Goal: Information Seeking & Learning: Learn about a topic

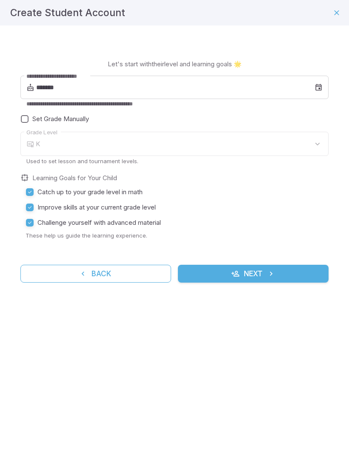
type input "*"
click at [313, 84] on input "*******" at bounding box center [175, 88] width 278 height 24
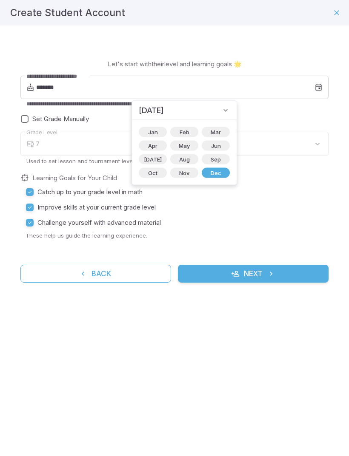
click at [176, 176] on span "Nov" at bounding box center [184, 173] width 20 height 9
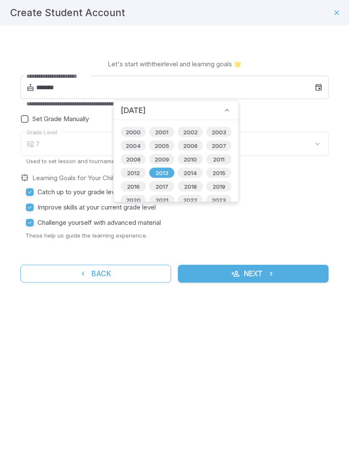
click at [133, 186] on span "2016" at bounding box center [133, 186] width 23 height 9
type input "*******"
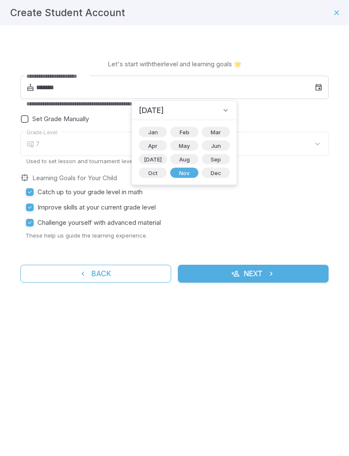
type input "*"
click at [284, 270] on button "Next" at bounding box center [253, 274] width 150 height 18
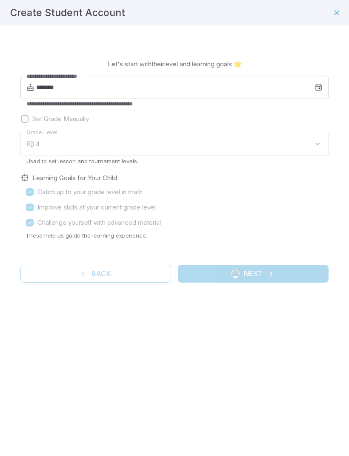
click at [217, 142] on div "4" at bounding box center [182, 144] width 292 height 24
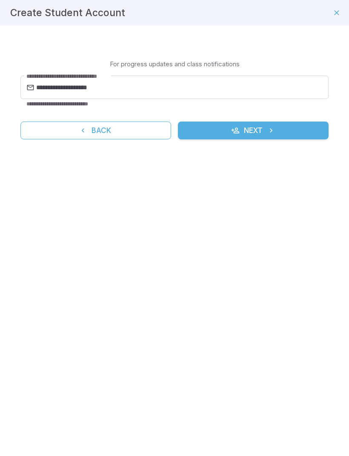
click at [29, 128] on button "Back" at bounding box center [95, 131] width 150 height 18
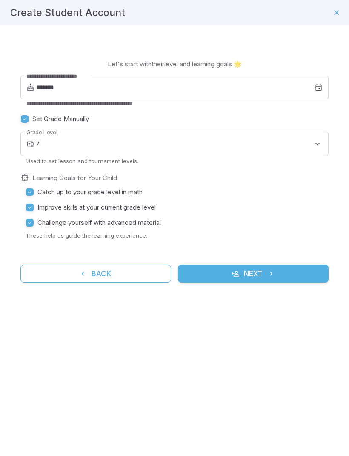
click at [54, 153] on body "**********" at bounding box center [174, 228] width 349 height 456
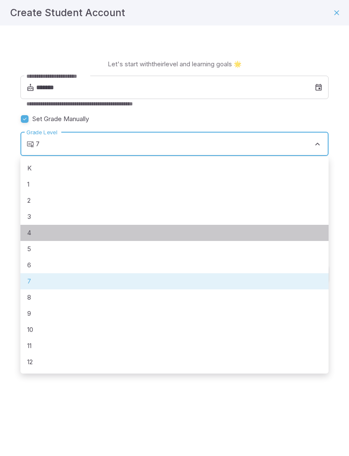
click at [29, 239] on li "4" at bounding box center [174, 233] width 308 height 16
type input "*"
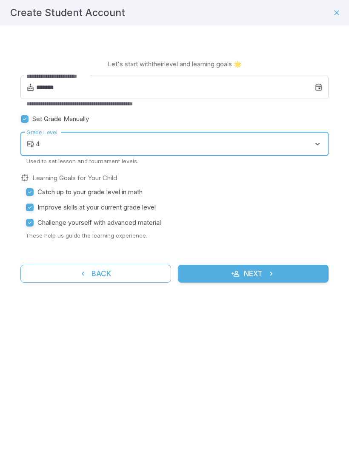
click at [280, 271] on button "Next" at bounding box center [253, 274] width 150 height 18
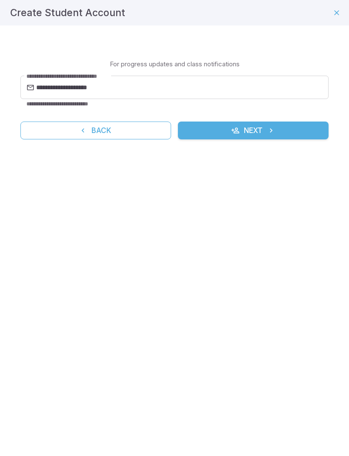
click at [304, 132] on button "Next" at bounding box center [253, 131] width 150 height 18
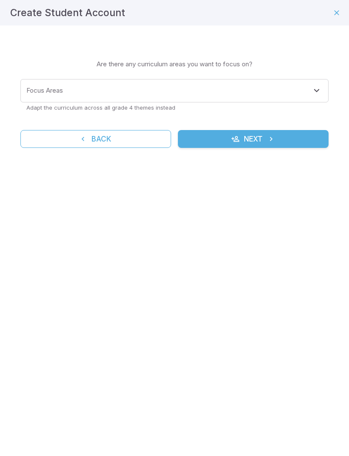
click at [56, 89] on div "Focus Areas Focus Areas" at bounding box center [174, 90] width 308 height 23
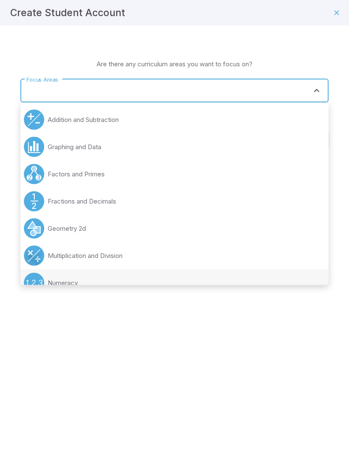
click at [8, 176] on div "Create Student Account Learning Focus 🔎 Are there any curriculum areas you want…" at bounding box center [174, 228] width 349 height 456
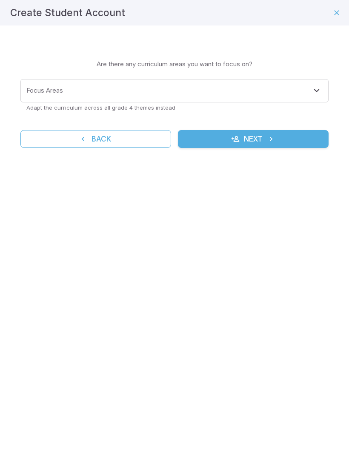
click at [306, 145] on button "Next" at bounding box center [253, 139] width 150 height 18
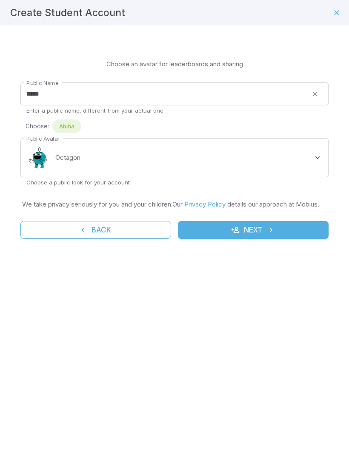
click at [300, 239] on button "Next" at bounding box center [253, 230] width 150 height 18
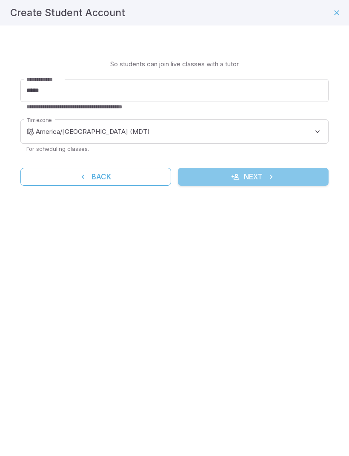
click at [302, 174] on button "Next" at bounding box center [253, 177] width 150 height 18
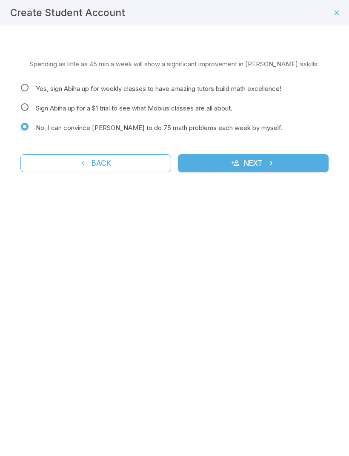
click at [300, 165] on button "Next" at bounding box center [253, 163] width 150 height 18
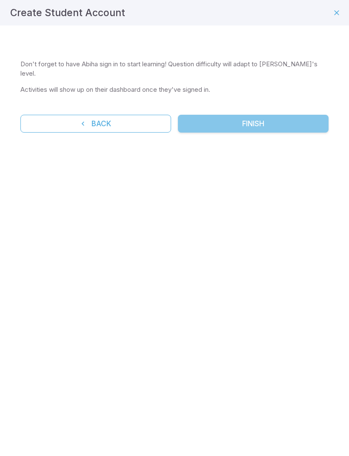
click at [304, 115] on button "Finish" at bounding box center [253, 124] width 150 height 18
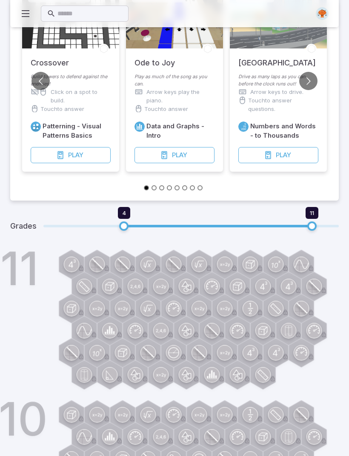
scroll to position [123, 0]
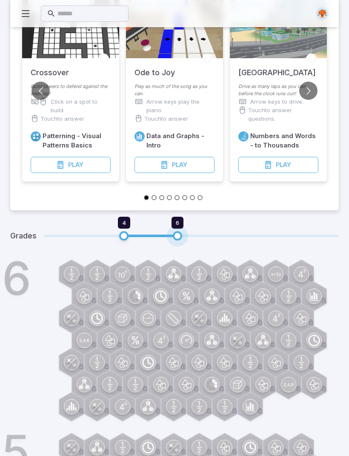
type input "*"
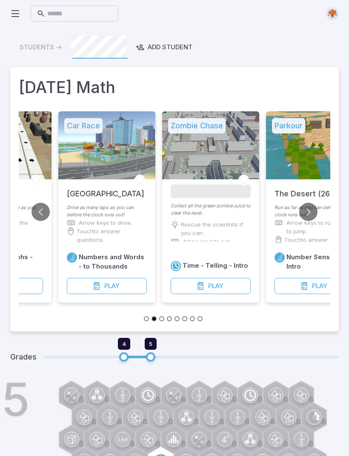
scroll to position [0, 0]
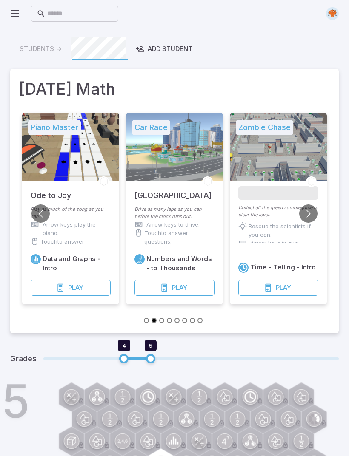
click at [93, 287] on button "Play Game" at bounding box center [71, 288] width 80 height 16
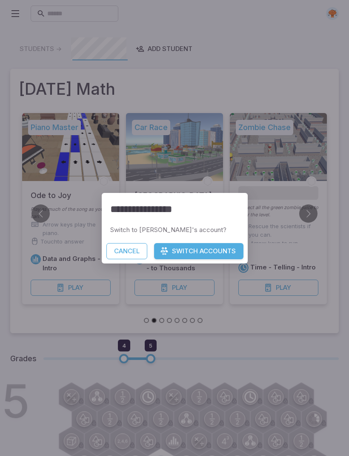
click at [207, 247] on button "Switch Accounts" at bounding box center [198, 251] width 89 height 16
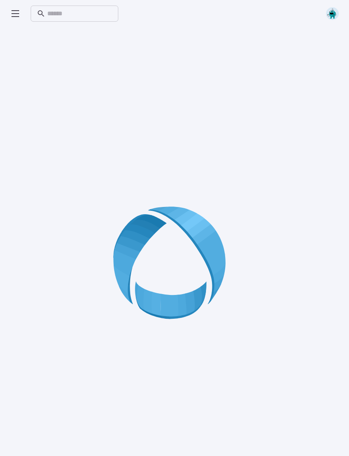
click at [19, 13] on icon at bounding box center [15, 14] width 10 height 10
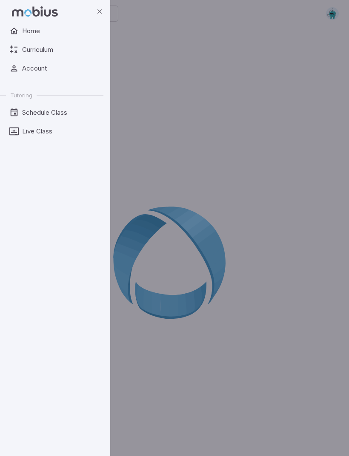
click at [322, 119] on div "backdrop" at bounding box center [174, 228] width 349 height 456
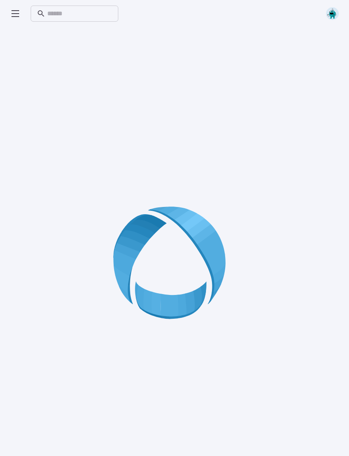
click at [17, 17] on icon at bounding box center [15, 14] width 10 height 10
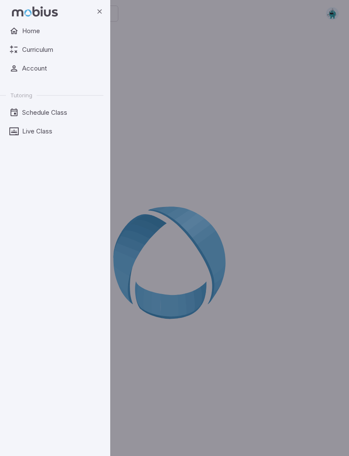
click at [29, 44] on link "Curriculum" at bounding box center [51, 50] width 103 height 16
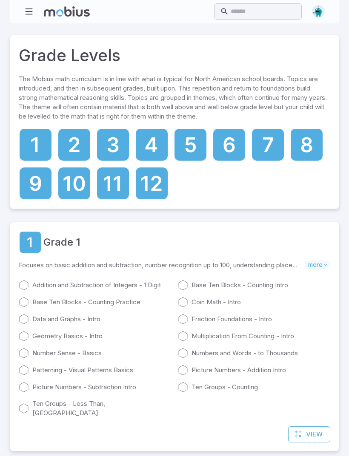
click at [144, 142] on icon at bounding box center [152, 145] width 32 height 32
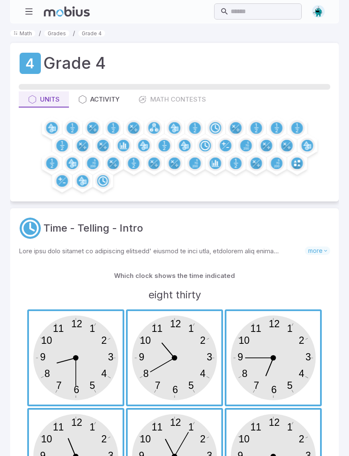
click at [35, 15] on button "button" at bounding box center [29, 11] width 16 height 16
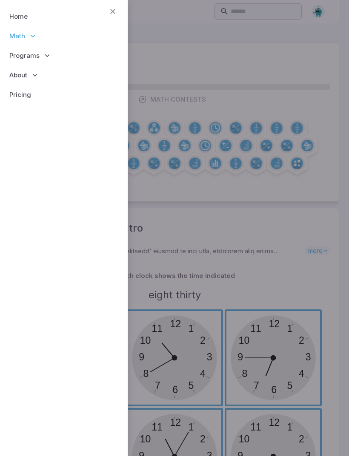
click at [318, 6] on div at bounding box center [174, 228] width 349 height 456
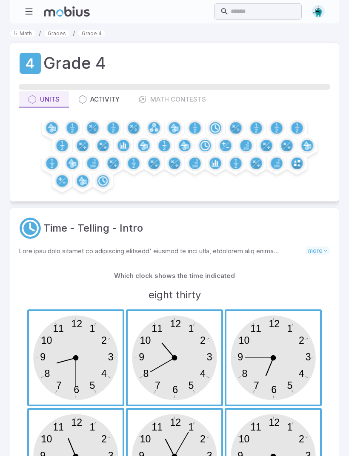
click at [318, 11] on img at bounding box center [318, 11] width 13 height 13
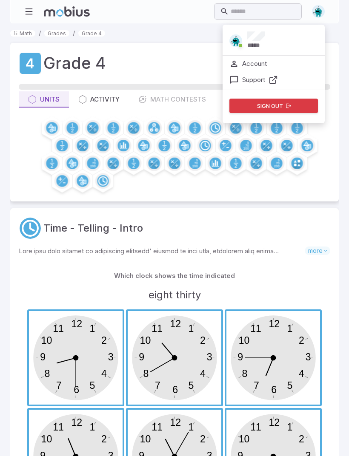
click at [320, 9] on img at bounding box center [318, 11] width 13 height 13
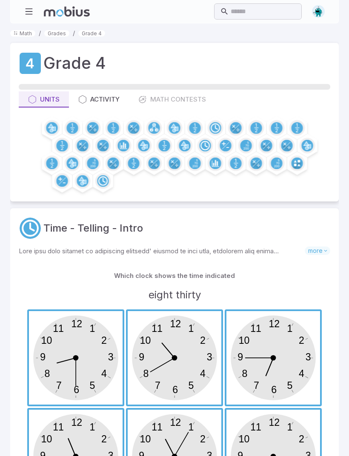
click at [320, 11] on img at bounding box center [318, 11] width 13 height 13
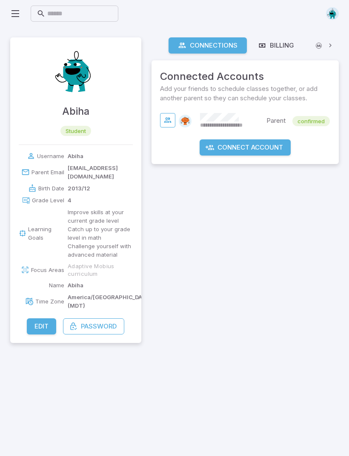
click at [266, 151] on button "Connect Account" at bounding box center [244, 147] width 91 height 16
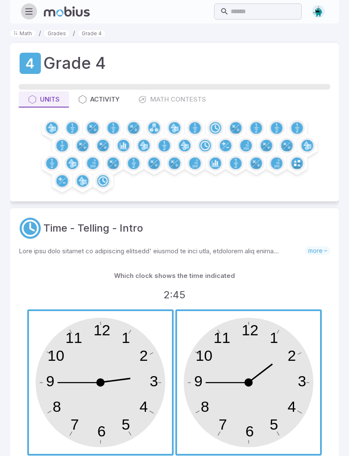
click at [28, 14] on icon "button" at bounding box center [28, 11] width 9 height 9
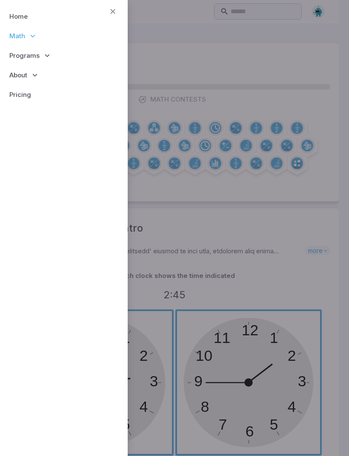
click at [32, 12] on link "Home" at bounding box center [64, 17] width 114 height 20
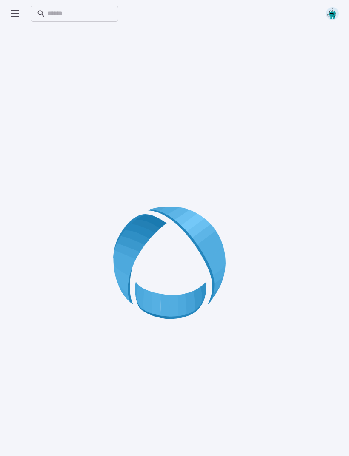
click at [19, 17] on icon at bounding box center [15, 14] width 10 height 10
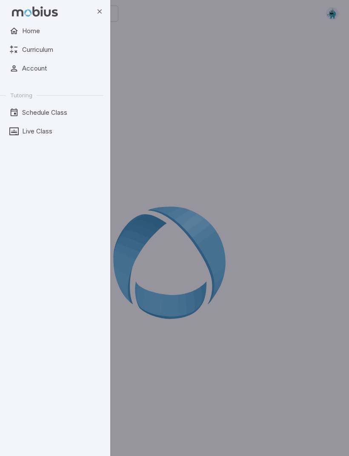
click at [26, 31] on span "Home" at bounding box center [59, 30] width 75 height 9
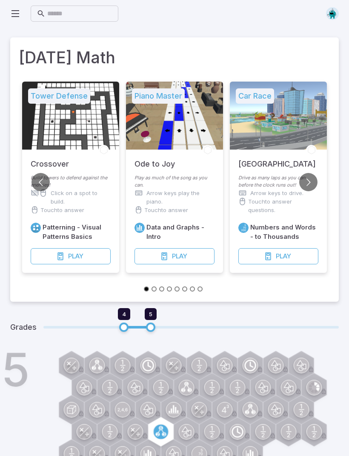
click at [74, 261] on button "Play Game" at bounding box center [71, 256] width 80 height 16
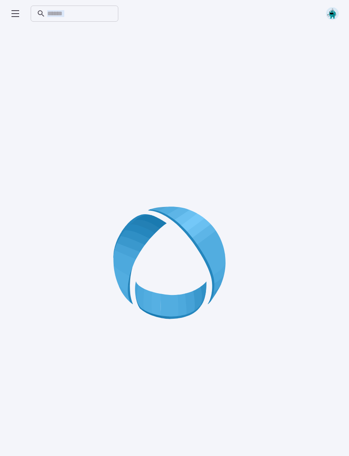
click at [317, 102] on div at bounding box center [174, 265] width 328 height 456
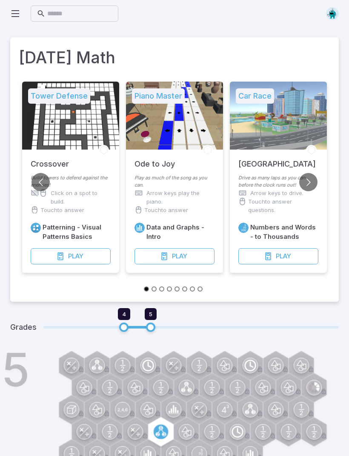
click at [257, 261] on button "Play Game" at bounding box center [278, 256] width 80 height 16
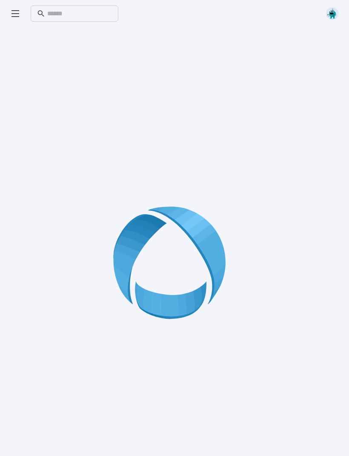
click at [15, 17] on icon at bounding box center [15, 14] width 10 height 10
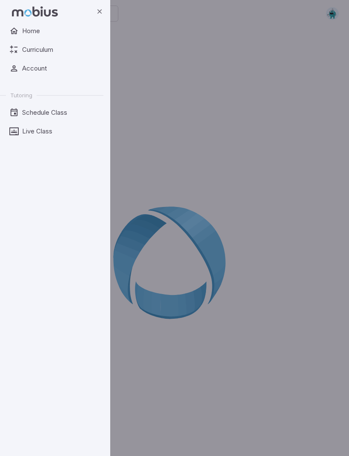
click at [31, 54] on span "Curriculum" at bounding box center [59, 49] width 75 height 9
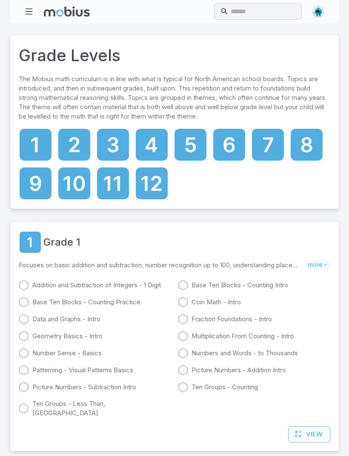
click at [147, 143] on icon at bounding box center [150, 144] width 11 height 15
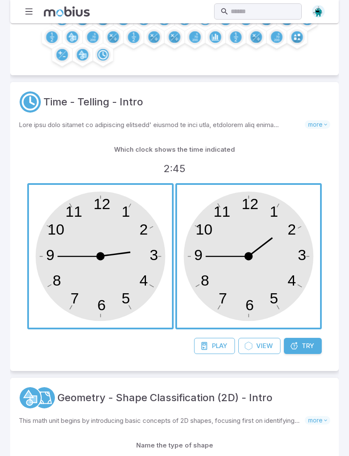
scroll to position [126, 0]
click at [205, 350] on icon at bounding box center [204, 346] width 9 height 9
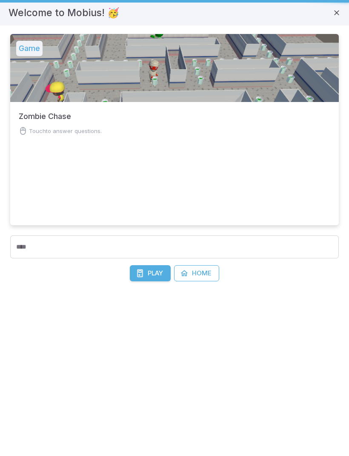
scroll to position [0, 0]
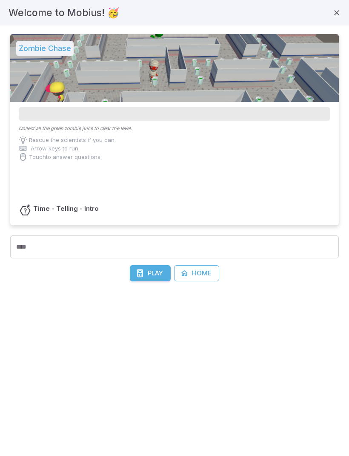
click at [51, 232] on div "Zombie Chase Collect all the green zombie juice to clear the level. Rescue the …" at bounding box center [174, 146] width 328 height 225
click at [30, 250] on div "**** ****" at bounding box center [174, 247] width 328 height 23
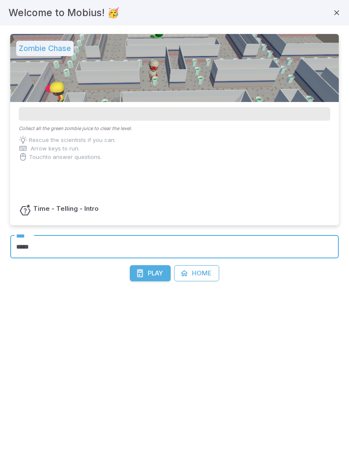
type input "*****"
click at [141, 279] on button "Play Game" at bounding box center [150, 273] width 41 height 16
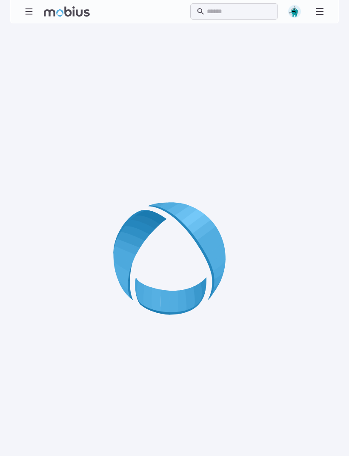
click at [92, 218] on div at bounding box center [174, 262] width 328 height 456
click at [28, 11] on icon "button" at bounding box center [28, 11] width 9 height 9
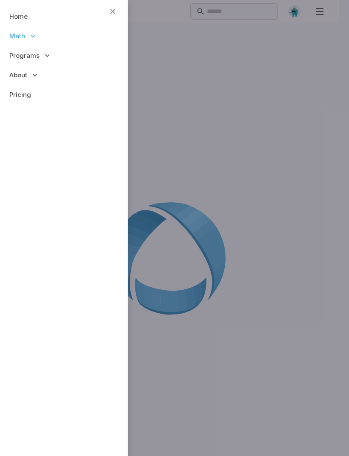
click at [43, 57] on icon at bounding box center [47, 55] width 9 height 9
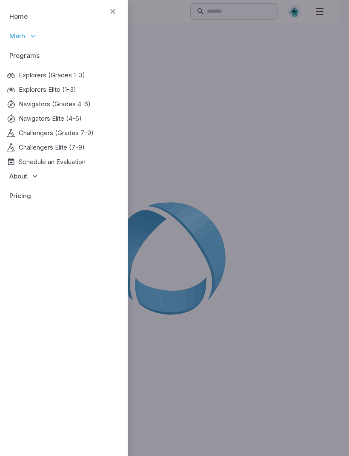
click at [19, 20] on link "Home" at bounding box center [64, 17] width 114 height 20
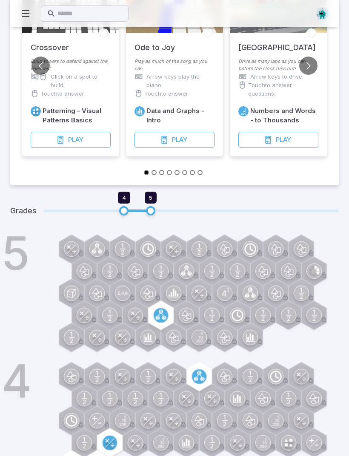
scroll to position [112, 0]
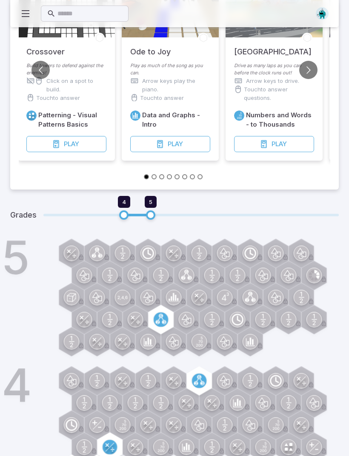
click at [189, 142] on button "Play Game" at bounding box center [170, 144] width 80 height 16
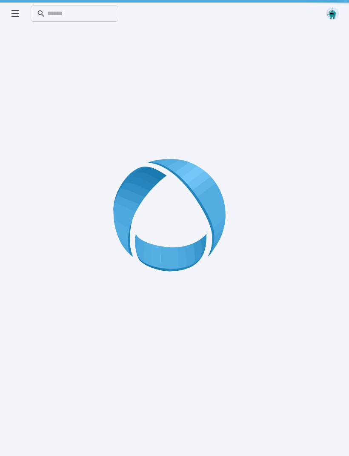
scroll to position [0, 0]
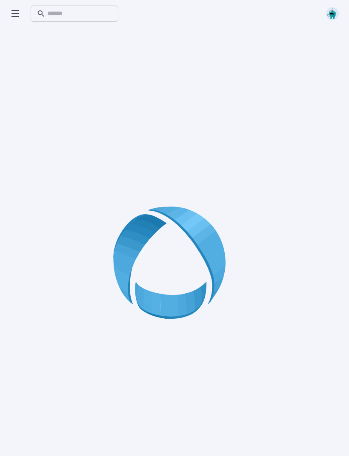
click at [14, 13] on icon at bounding box center [15, 14] width 10 height 10
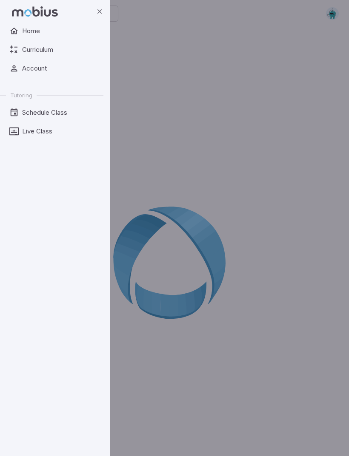
click at [242, 57] on div "backdrop" at bounding box center [174, 228] width 349 height 456
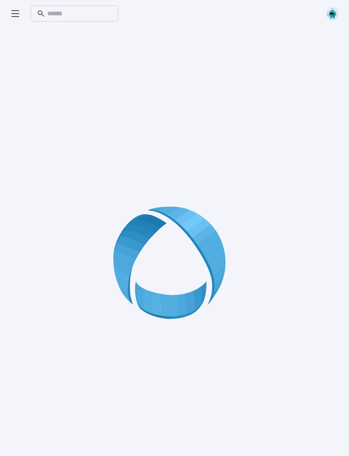
click at [17, 14] on icon at bounding box center [15, 14] width 10 height 10
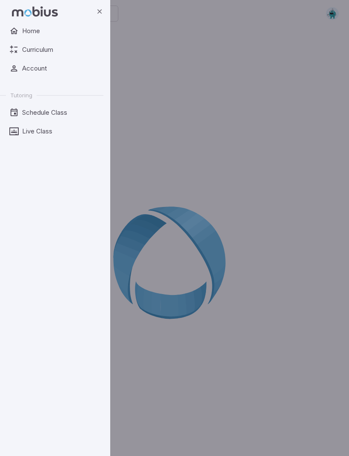
click at [28, 31] on span "Home" at bounding box center [59, 30] width 75 height 9
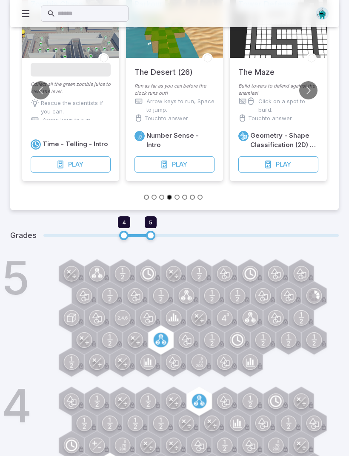
scroll to position [124, 0]
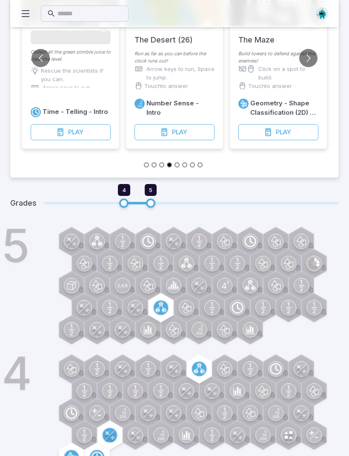
click at [109, 429] on circle at bounding box center [109, 435] width 14 height 14
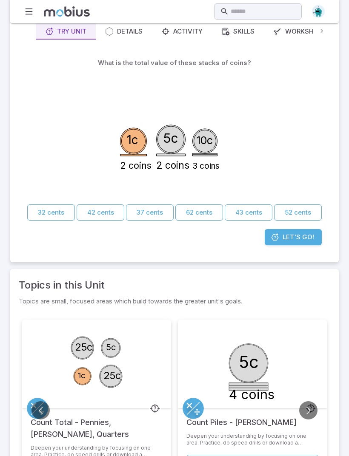
scroll to position [57, 0]
click at [280, 233] on link "Let's Go!" at bounding box center [292, 237] width 57 height 16
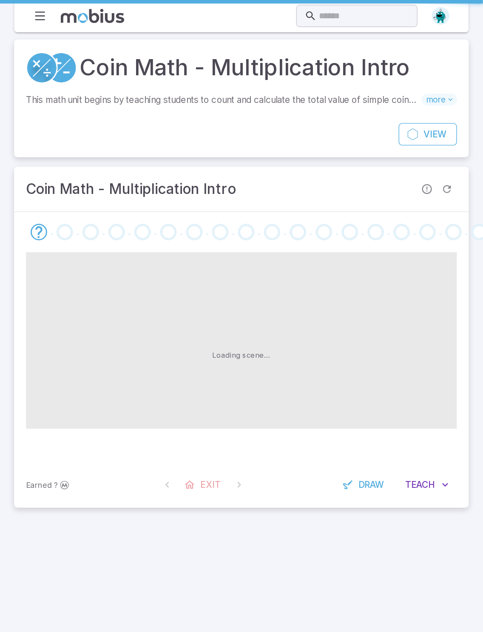
scroll to position [0, 0]
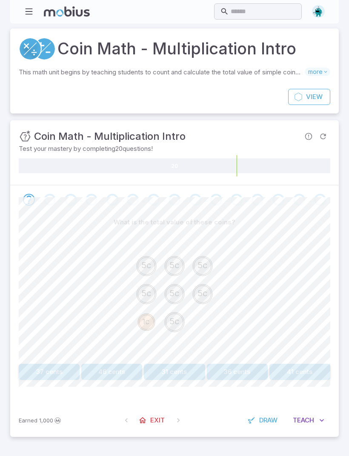
click at [241, 368] on button "36 cents" at bounding box center [237, 372] width 61 height 16
click at [60, 374] on button "54 cents" at bounding box center [49, 372] width 61 height 16
click at [154, 372] on button "231 cents" at bounding box center [148, 372] width 51 height 16
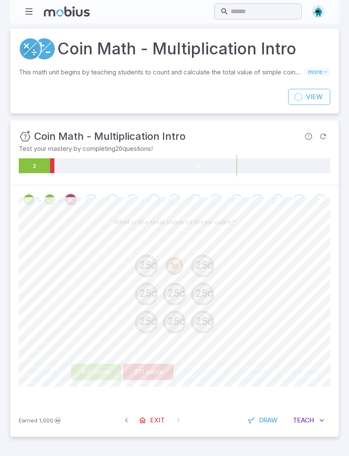
click at [102, 372] on button "201 cents" at bounding box center [96, 372] width 51 height 16
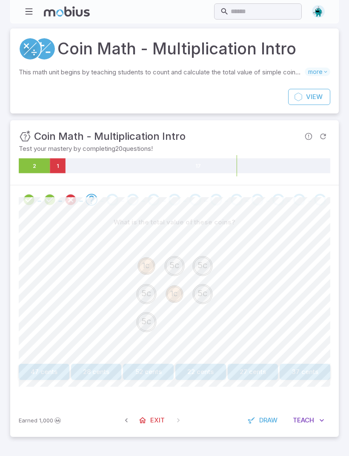
click at [103, 370] on button "28 cents" at bounding box center [96, 372] width 51 height 16
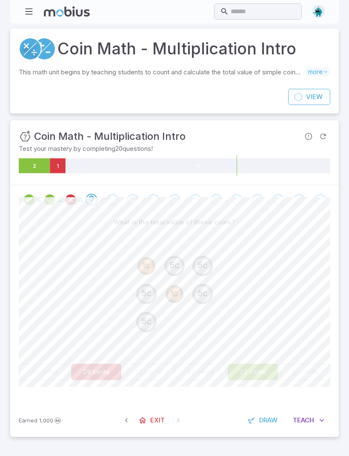
click at [259, 369] on button "27 cents" at bounding box center [252, 372] width 51 height 16
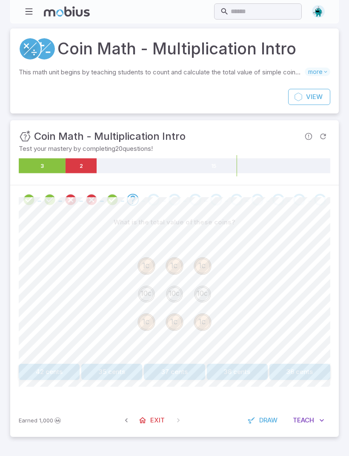
click at [300, 374] on button "36 cents" at bounding box center [299, 372] width 61 height 16
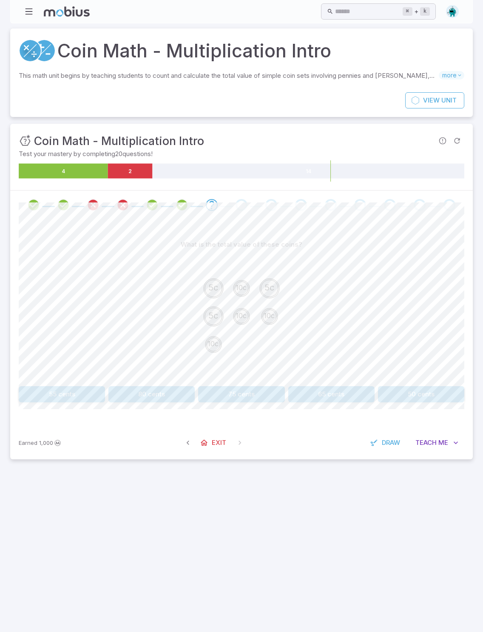
click at [86, 391] on button "55 cents" at bounding box center [62, 394] width 86 height 16
click at [141, 386] on button "85 cents" at bounding box center [129, 394] width 71 height 16
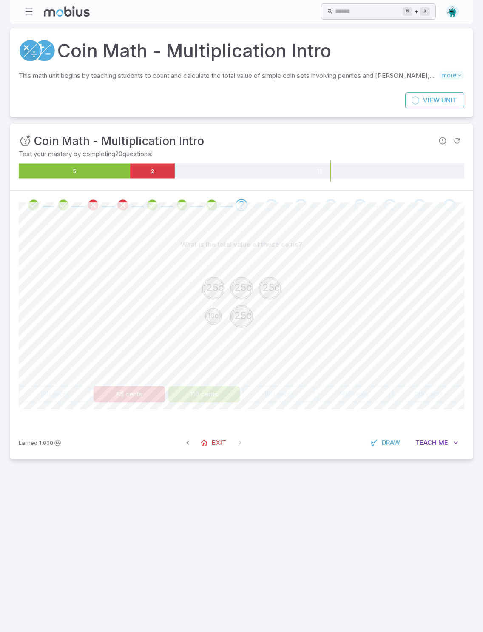
click at [222, 397] on button "110 cents" at bounding box center [203, 394] width 71 height 16
click at [221, 397] on button "110 cents" at bounding box center [203, 394] width 71 height 16
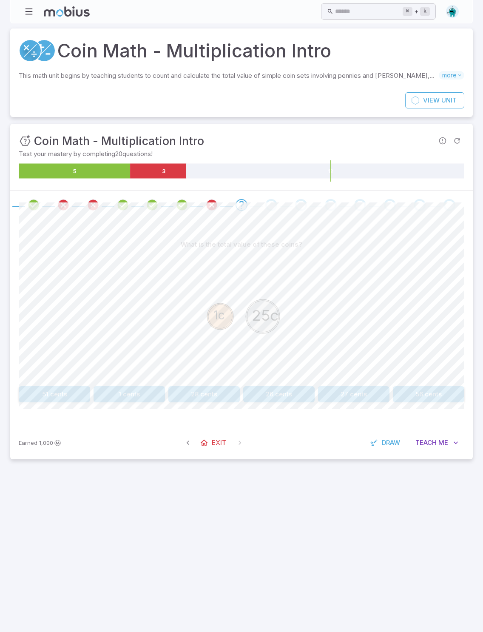
click at [221, 393] on button "28 cents" at bounding box center [203, 394] width 71 height 16
click at [34, 401] on button "12 cents" at bounding box center [54, 394] width 71 height 16
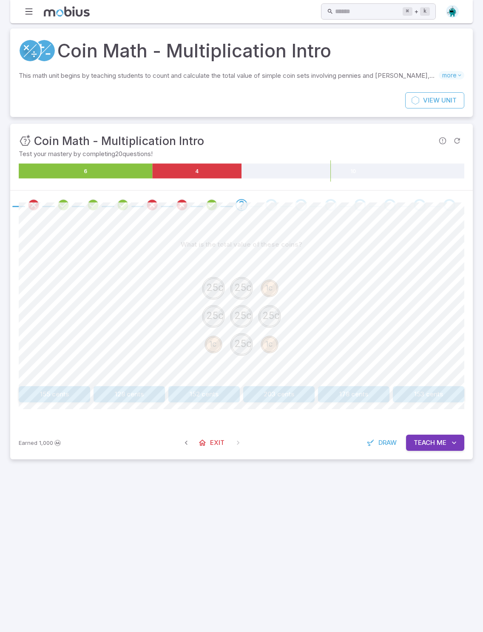
scroll to position [37, 0]
click at [348, 434] on button "Draw" at bounding box center [382, 442] width 40 height 16
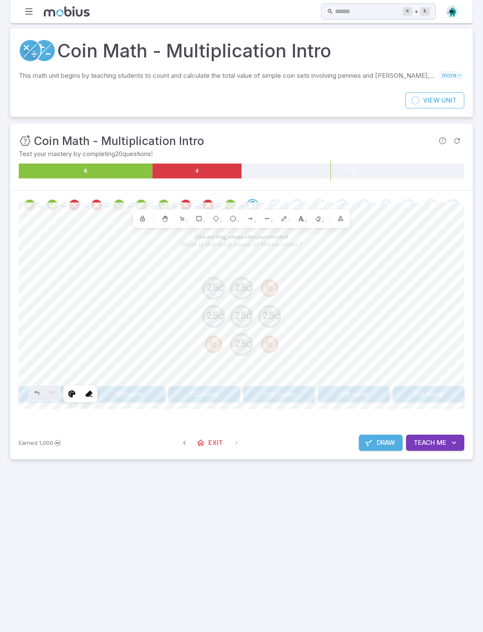
click at [348, 434] on button "Draw" at bounding box center [381, 442] width 44 height 16
click at [348, 434] on button "Draw" at bounding box center [382, 442] width 40 height 16
click at [321, 211] on div "0" at bounding box center [317, 218] width 15 height 15
click at [217, 215] on icon at bounding box center [216, 218] width 7 height 7
click at [338, 211] on button "button" at bounding box center [340, 218] width 15 height 15
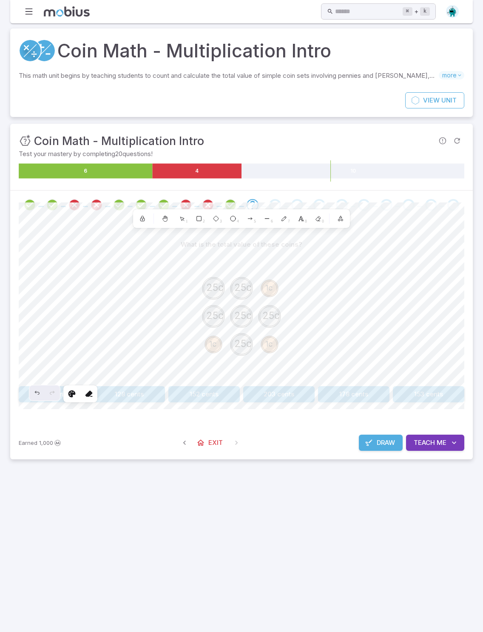
click at [318, 211] on div "0" at bounding box center [317, 218] width 15 height 15
click at [202, 211] on div "2" at bounding box center [198, 218] width 15 height 15
click at [312, 211] on div "0" at bounding box center [317, 218] width 15 height 15
click at [280, 211] on div "7" at bounding box center [283, 218] width 15 height 15
click at [321, 215] on icon at bounding box center [318, 218] width 7 height 7
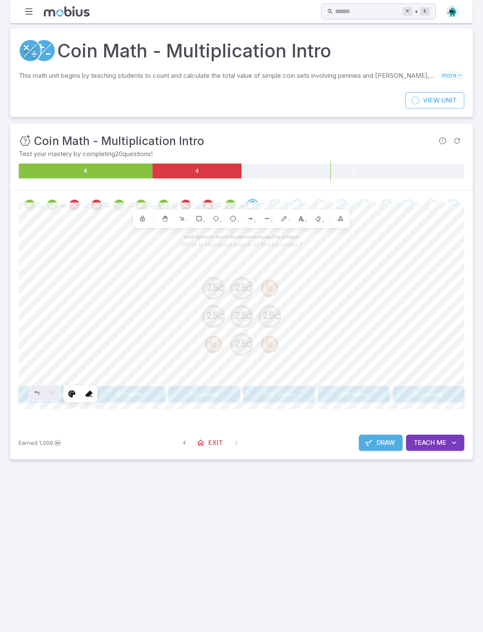
click at [348, 438] on span "Draw" at bounding box center [386, 442] width 18 height 9
click at [348, 386] on button "153 cents" at bounding box center [428, 394] width 71 height 16
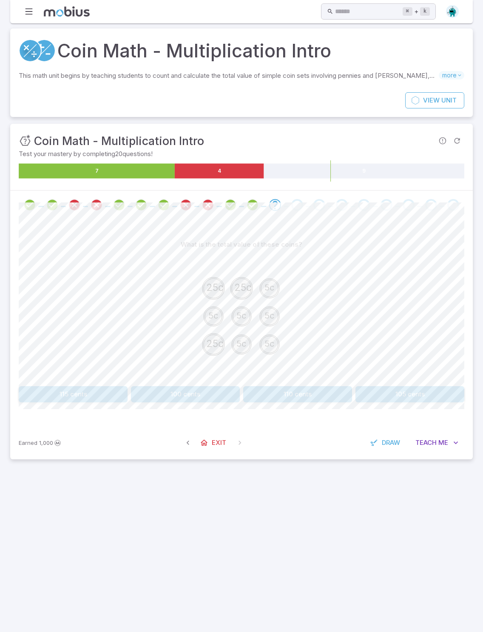
click at [348, 438] on span "Draw" at bounding box center [391, 442] width 18 height 9
click at [159, 211] on div at bounding box center [164, 218] width 15 height 15
click at [287, 211] on div "7" at bounding box center [283, 218] width 15 height 15
click at [269, 215] on icon at bounding box center [267, 218] width 7 height 7
click at [252, 215] on icon at bounding box center [250, 218] width 7 height 7
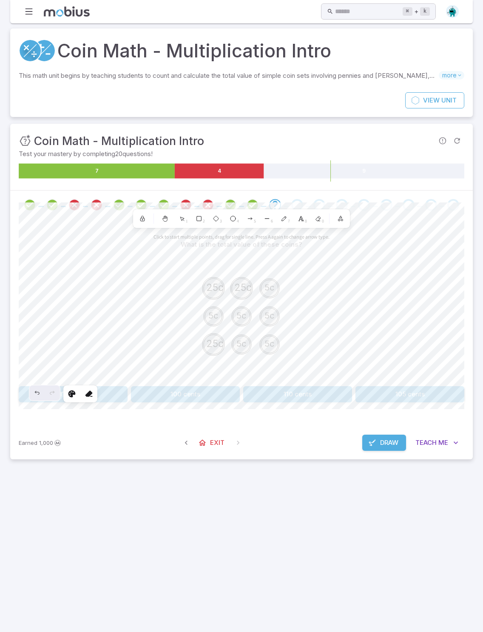
click at [230, 211] on div "4" at bounding box center [232, 218] width 15 height 15
click at [213, 215] on icon at bounding box center [216, 218] width 7 height 7
click at [199, 216] on rect at bounding box center [199, 218] width 5 height 5
click at [319, 217] on icon at bounding box center [319, 218] width 2 height 2
click at [199, 215] on icon at bounding box center [199, 218] width 7 height 7
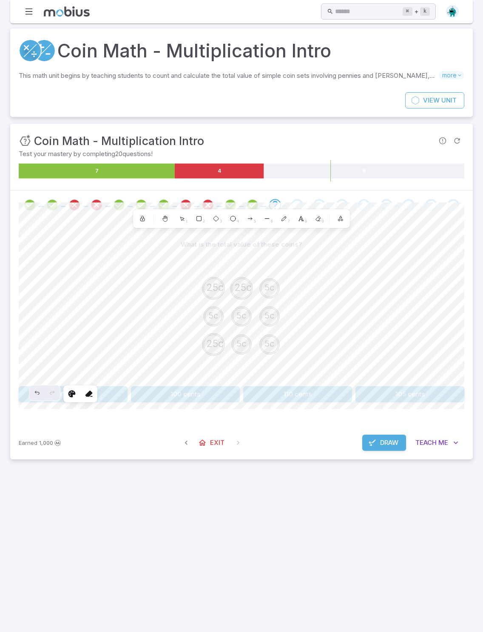
click at [315, 211] on div "0" at bounding box center [317, 218] width 15 height 15
click at [195, 214] on div "2" at bounding box center [198, 218] width 15 height 15
click at [71, 393] on icon at bounding box center [72, 393] width 9 height 9
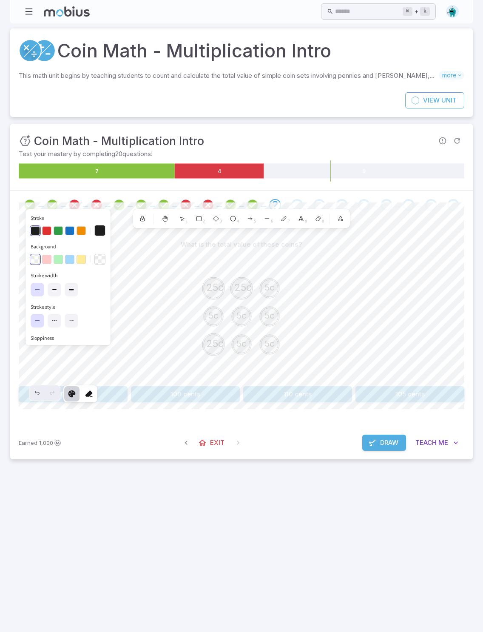
click at [71, 264] on button "button" at bounding box center [69, 259] width 9 height 9
click at [78, 261] on button "button" at bounding box center [81, 259] width 9 height 9
click at [51, 293] on icon "button" at bounding box center [54, 289] width 7 height 7
click at [28, 295] on div "Stroke Background Fill Stroke width Stroke style Sloppiness Edges Opacity 80 0 …" at bounding box center [68, 277] width 85 height 136
click at [68, 290] on button "button" at bounding box center [72, 290] width 14 height 14
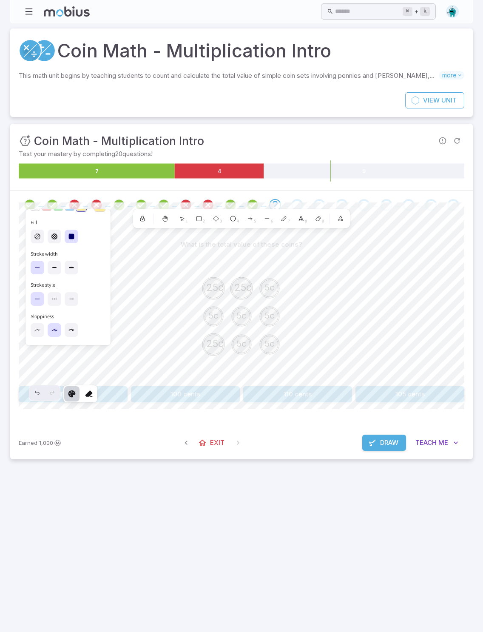
scroll to position [59, 0]
click at [77, 267] on label at bounding box center [72, 262] width 14 height 14
click at [98, 255] on div "Stroke Background Fill Stroke width Stroke style Sloppiness Edges Opacity 80 0 …" at bounding box center [68, 268] width 75 height 273
click at [68, 304] on icon at bounding box center [71, 301] width 7 height 7
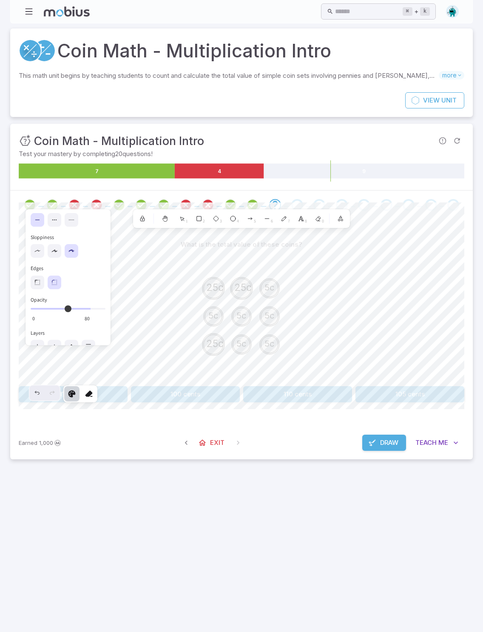
scroll to position [141, 0]
click at [38, 280] on label at bounding box center [38, 274] width 14 height 14
type input "***"
click at [53, 273] on icon at bounding box center [53, 272] width 2 height 2
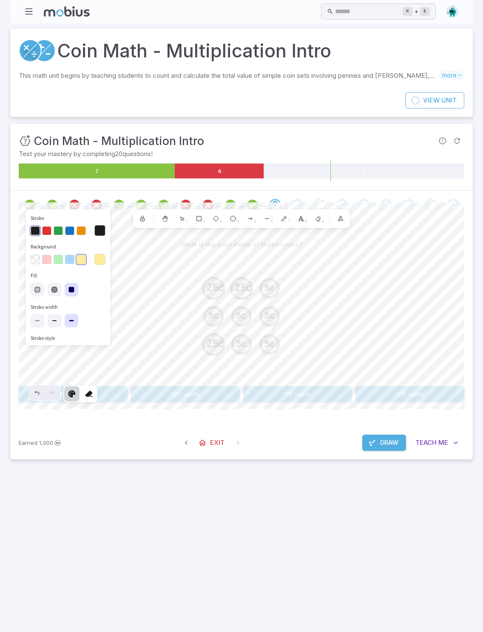
scroll to position [0, 0]
click at [348, 434] on button "Draw" at bounding box center [384, 442] width 44 height 16
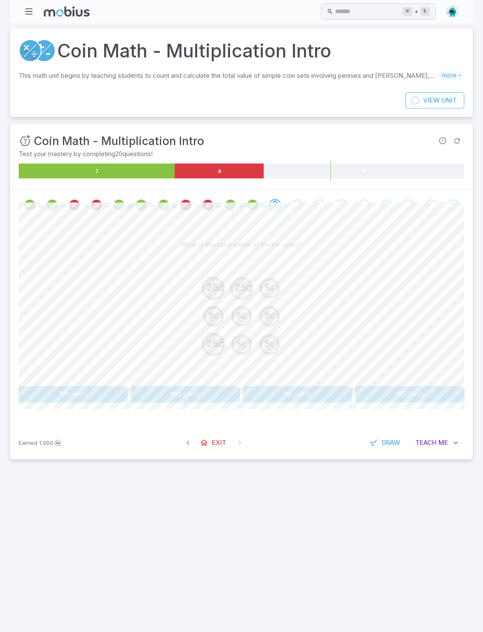
click at [348, 437] on button "Draw" at bounding box center [386, 442] width 40 height 16
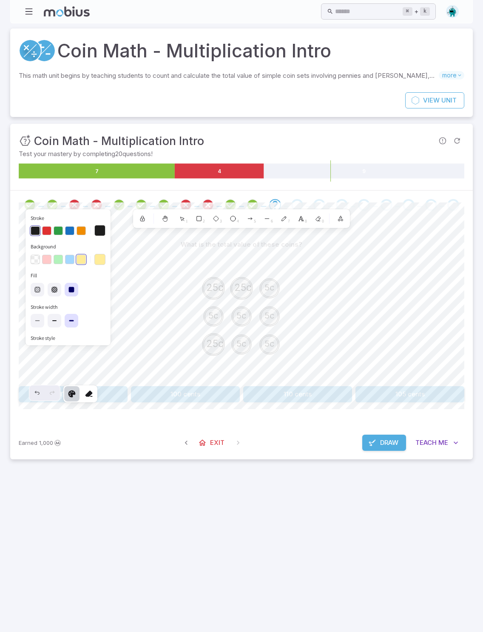
click at [316, 217] on icon at bounding box center [318, 218] width 7 height 7
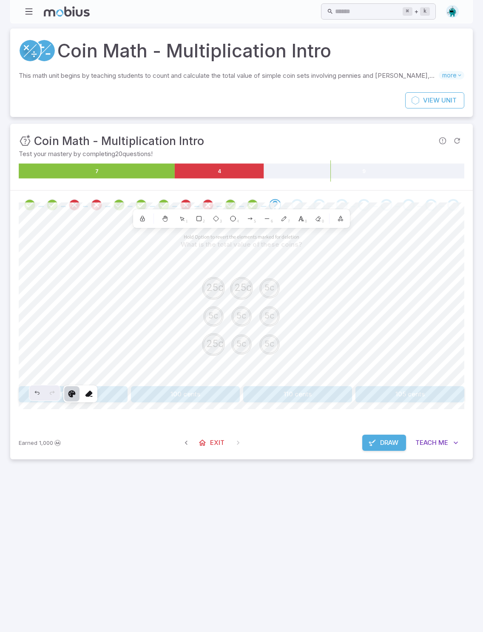
click at [284, 217] on icon at bounding box center [284, 217] width 1 height 1
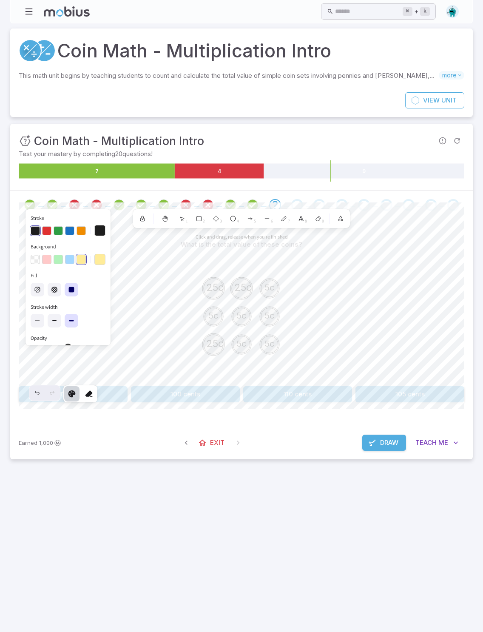
click at [348, 448] on button "Draw" at bounding box center [384, 442] width 44 height 16
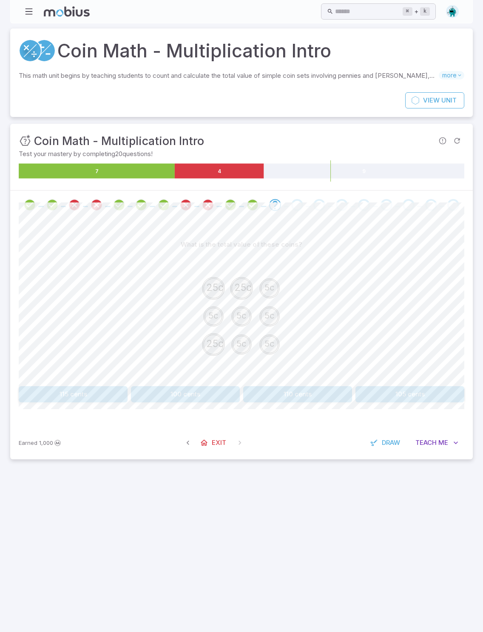
click at [204, 397] on button "100 cents" at bounding box center [185, 394] width 109 height 16
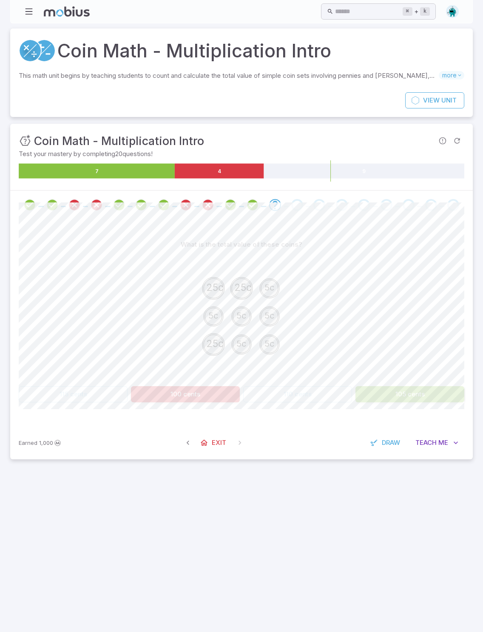
click at [348, 400] on button "105 cents" at bounding box center [409, 394] width 109 height 16
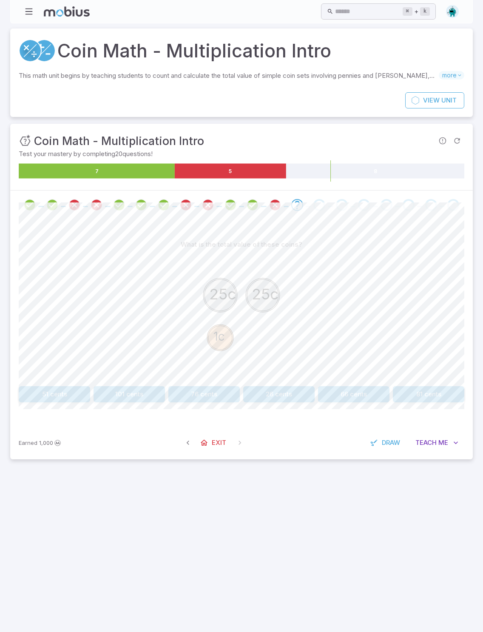
click at [69, 389] on button "51 cents" at bounding box center [54, 394] width 71 height 16
click at [348, 396] on button "35 cents" at bounding box center [421, 394] width 86 height 16
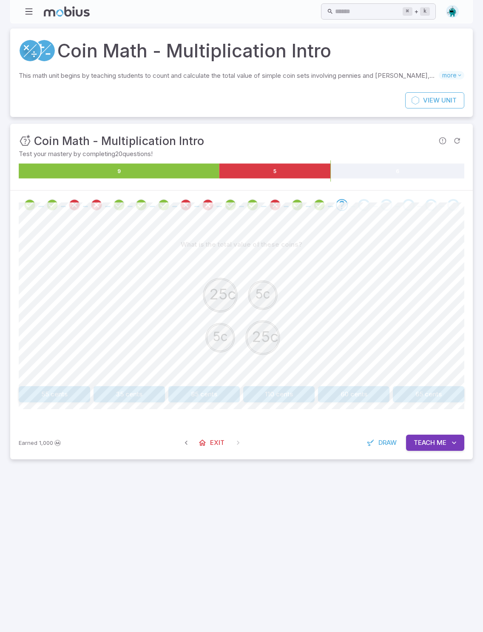
click at [348, 387] on button "60 cents" at bounding box center [353, 394] width 71 height 16
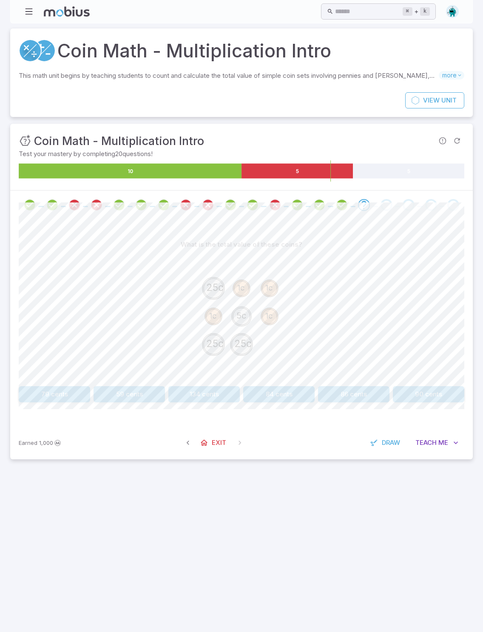
click at [279, 408] on div "What is the total value of these coins? 25c 1c 1c 1c 5c 1c 25c 25c 79 cents 59 …" at bounding box center [242, 322] width 446 height 207
click at [279, 407] on div "What is the total value of these coins? 25c 1c 1c 1c 5c 1c 25c 25c 79 cents 59 …" at bounding box center [242, 322] width 446 height 207
click at [281, 392] on button "84 cents" at bounding box center [278, 394] width 71 height 16
click at [102, 389] on button "40 cents" at bounding box center [73, 394] width 109 height 16
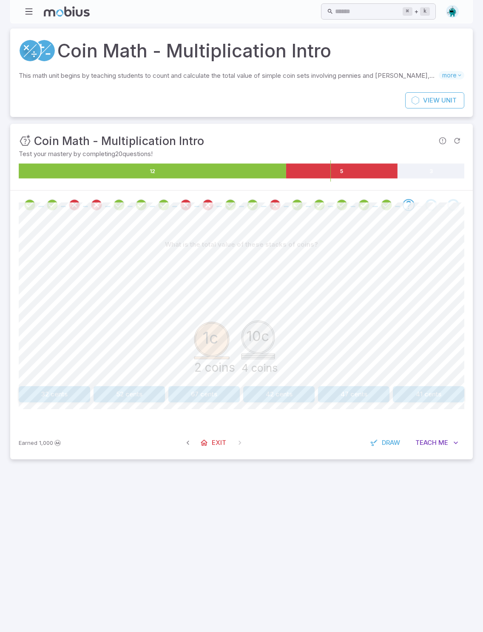
click at [276, 392] on button "42 cents" at bounding box center [278, 394] width 71 height 16
click at [348, 400] on button "60 cents" at bounding box center [353, 394] width 71 height 16
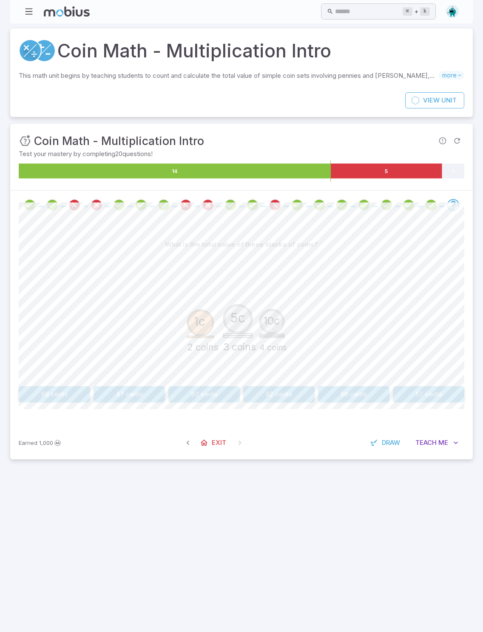
click at [348, 396] on button "57 cents" at bounding box center [428, 394] width 71 height 16
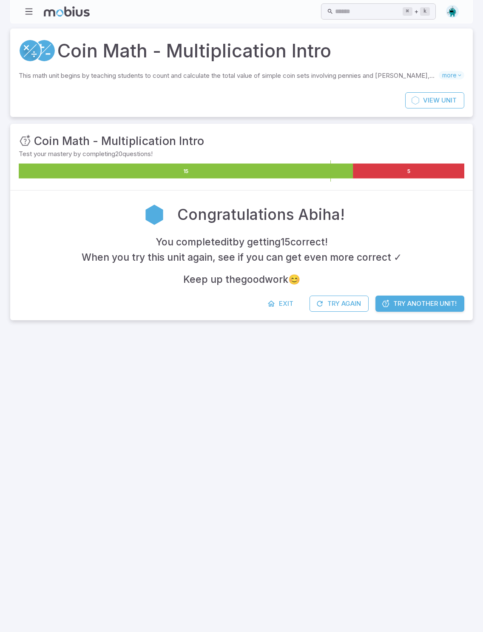
click at [273, 300] on icon at bounding box center [271, 303] width 9 height 9
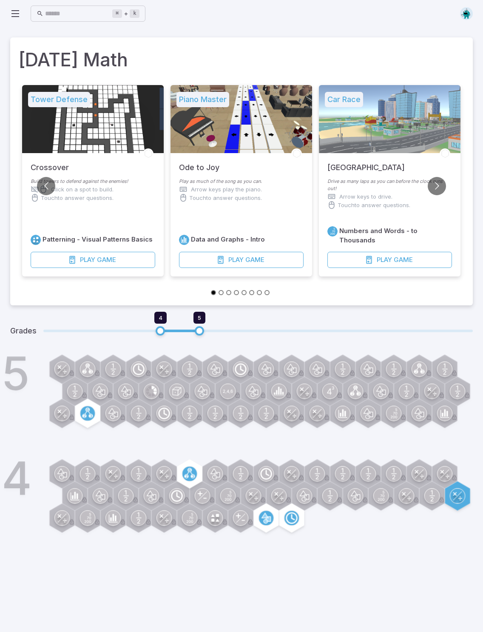
click at [348, 178] on p "Drive as many laps as you can before the clock runs out!" at bounding box center [389, 185] width 125 height 14
click at [348, 264] on span "Game" at bounding box center [403, 259] width 19 height 9
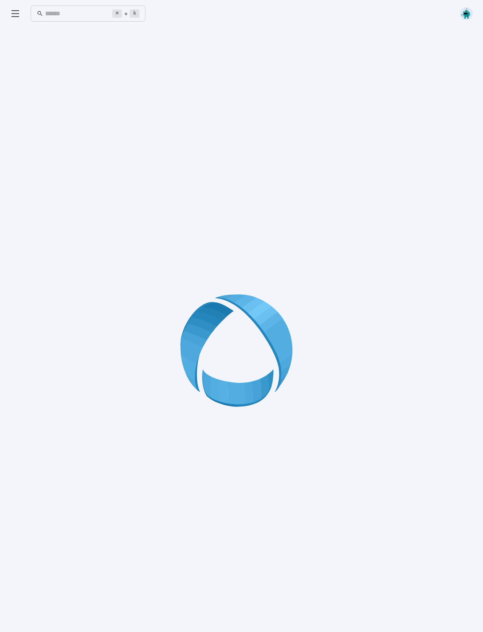
click at [224, 375] on icon at bounding box center [241, 353] width 122 height 122
click at [241, 382] on icon at bounding box center [241, 353] width 122 height 122
click at [240, 381] on icon at bounding box center [241, 353] width 122 height 122
click at [247, 372] on icon at bounding box center [241, 353] width 122 height 122
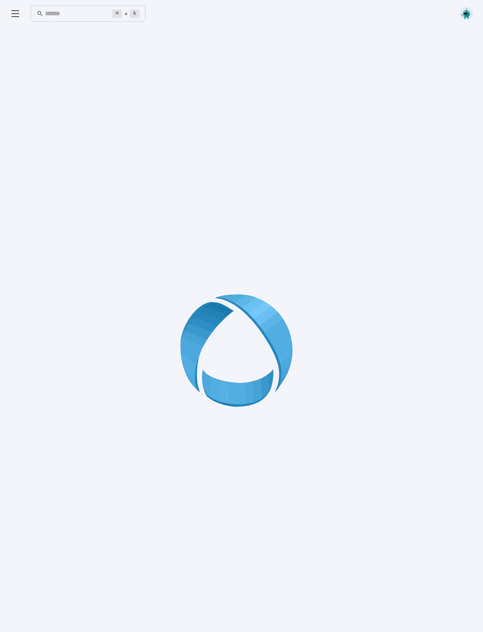
click at [246, 372] on icon at bounding box center [241, 353] width 122 height 122
click at [255, 362] on icon at bounding box center [241, 353] width 122 height 122
click at [249, 379] on icon at bounding box center [241, 353] width 122 height 122
click at [248, 378] on icon at bounding box center [241, 353] width 122 height 122
click at [252, 388] on icon at bounding box center [241, 353] width 122 height 122
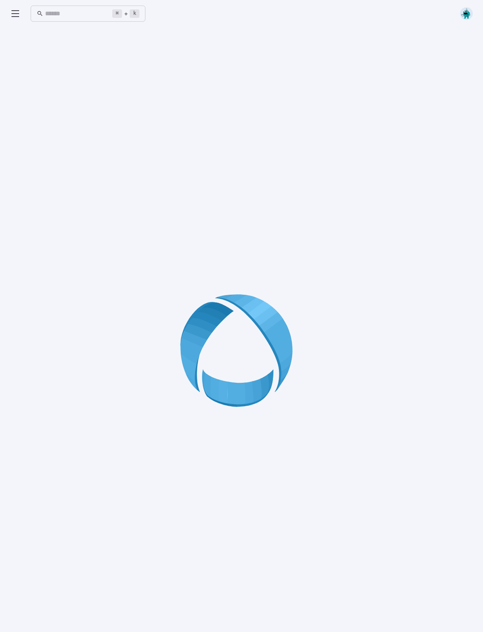
click at [252, 387] on icon at bounding box center [241, 353] width 122 height 122
click at [233, 413] on icon at bounding box center [241, 353] width 122 height 122
click at [236, 415] on icon at bounding box center [241, 353] width 122 height 122
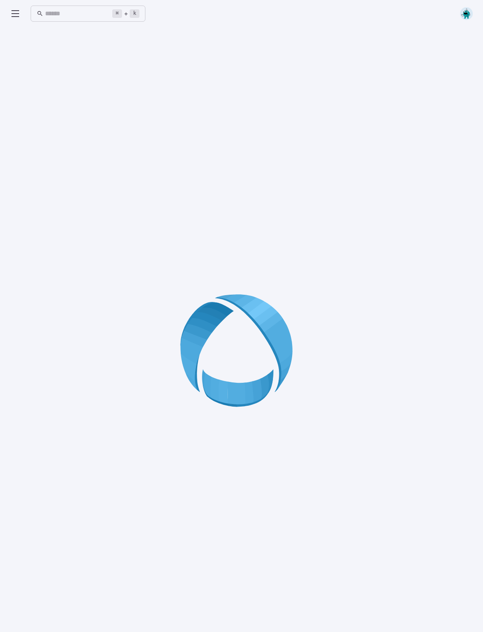
click at [236, 412] on icon at bounding box center [241, 353] width 122 height 122
click at [245, 408] on icon at bounding box center [241, 353] width 122 height 122
click at [12, 23] on div "⌘ + k ​" at bounding box center [241, 13] width 463 height 27
click at [14, 17] on icon at bounding box center [15, 14] width 10 height 10
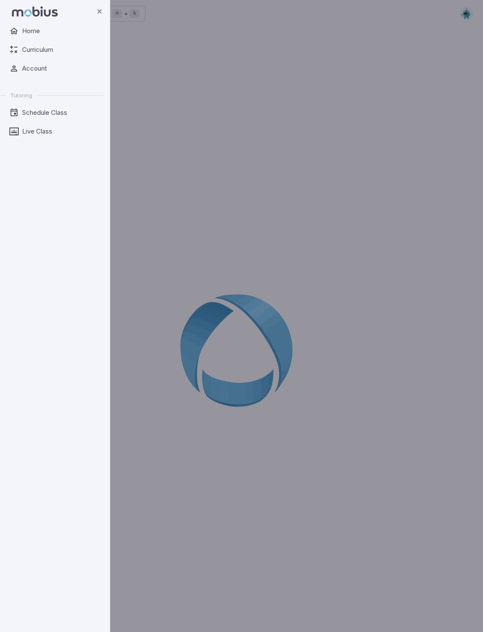
click at [13, 17] on div at bounding box center [55, 11] width 110 height 23
click at [54, 77] on link "Account" at bounding box center [51, 68] width 103 height 16
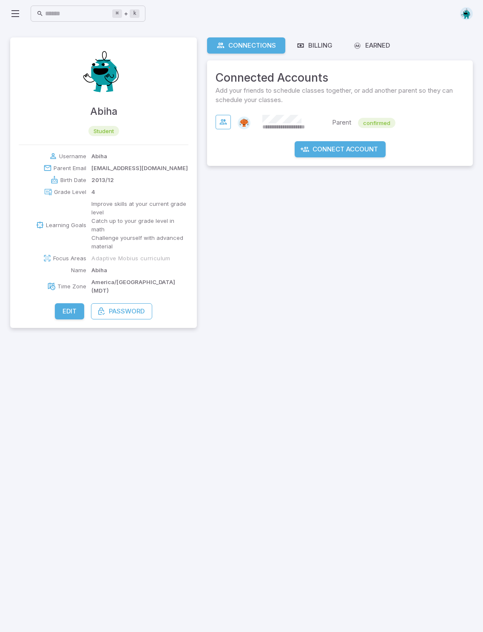
click at [18, 10] on icon at bounding box center [15, 14] width 10 height 10
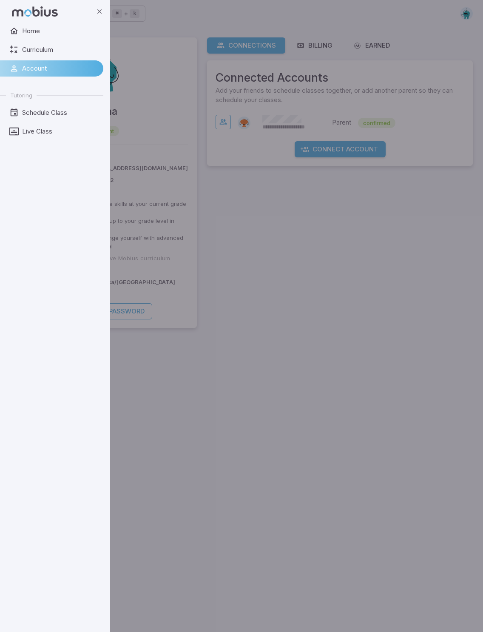
click at [52, 36] on span "Home" at bounding box center [59, 30] width 75 height 9
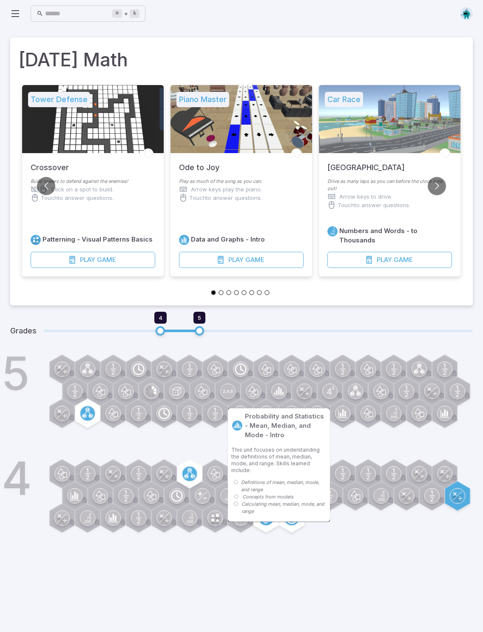
click at [348, 456] on icon at bounding box center [368, 473] width 14 height 14
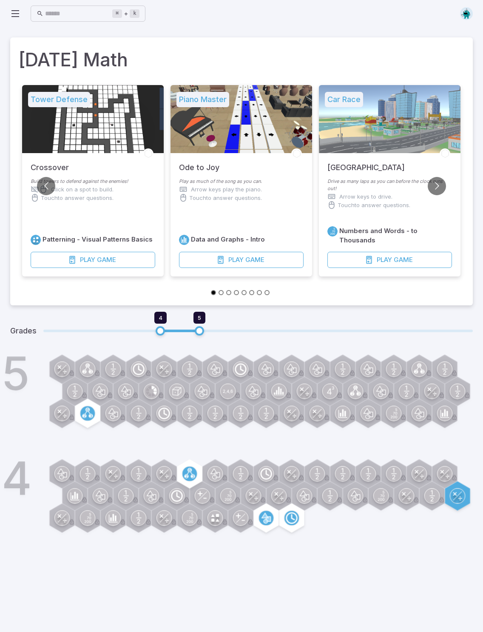
click at [211, 456] on circle at bounding box center [215, 518] width 14 height 14
click at [294, 456] on icon at bounding box center [293, 516] width 3 height 5
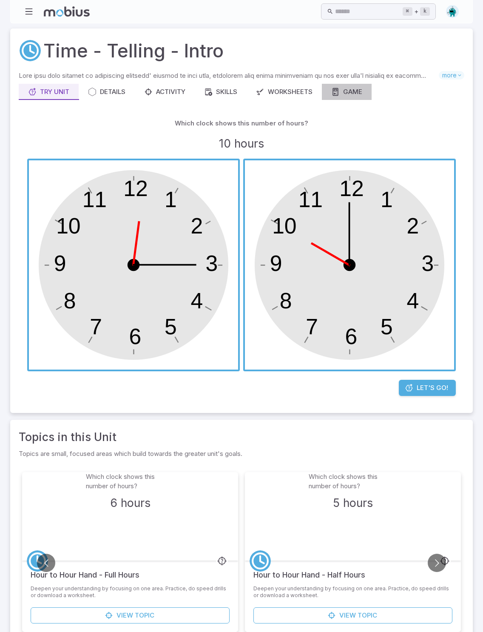
click at [348, 92] on div "Game" at bounding box center [346, 91] width 31 height 9
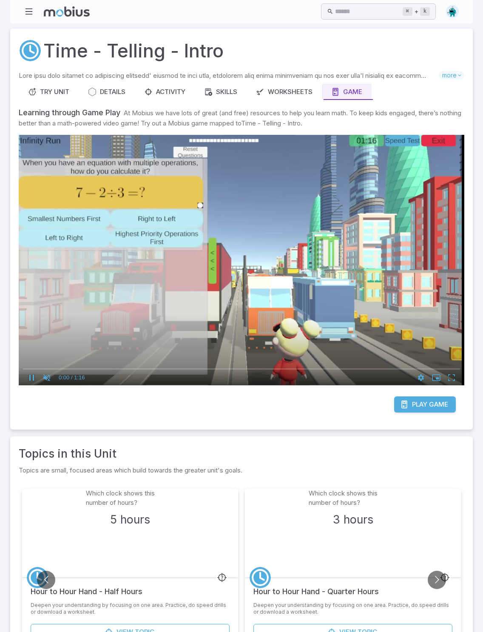
click at [98, 172] on video at bounding box center [242, 260] width 446 height 251
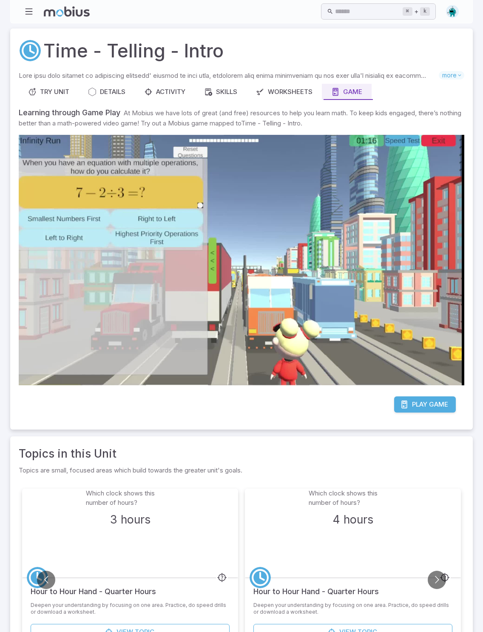
click at [114, 158] on video at bounding box center [242, 260] width 446 height 251
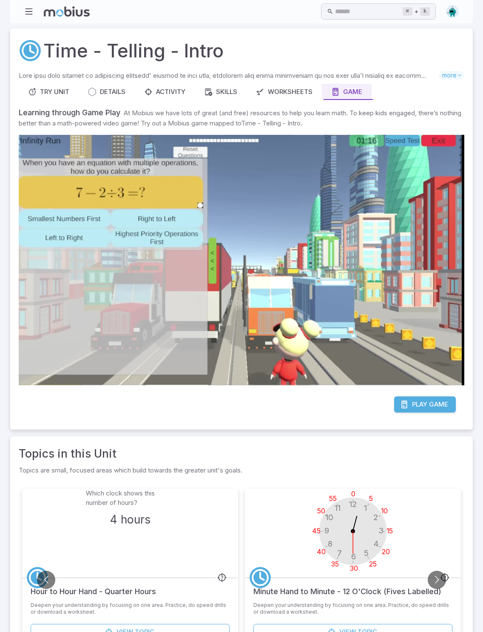
click at [348, 396] on link "Play Game" at bounding box center [425, 404] width 62 height 16
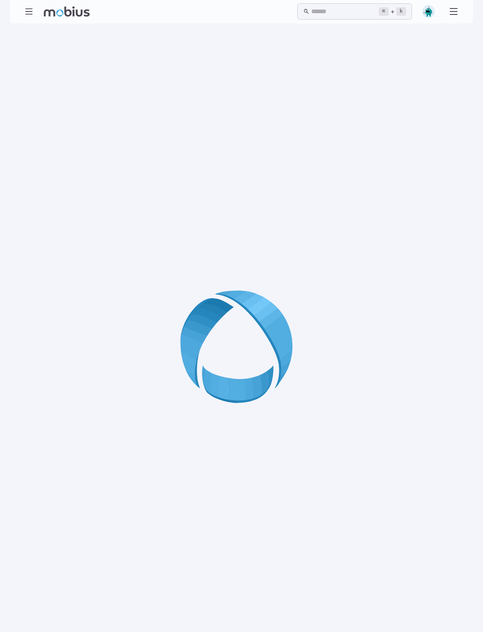
click at [298, 250] on div at bounding box center [241, 350] width 463 height 632
click at [236, 259] on div at bounding box center [241, 350] width 463 height 632
click at [226, 261] on div at bounding box center [241, 350] width 463 height 632
click at [31, 13] on icon "button" at bounding box center [28, 11] width 9 height 9
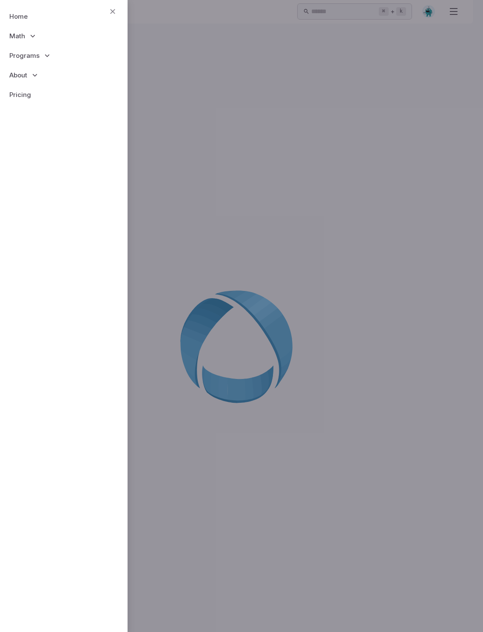
click at [42, 13] on link "Home" at bounding box center [64, 17] width 114 height 20
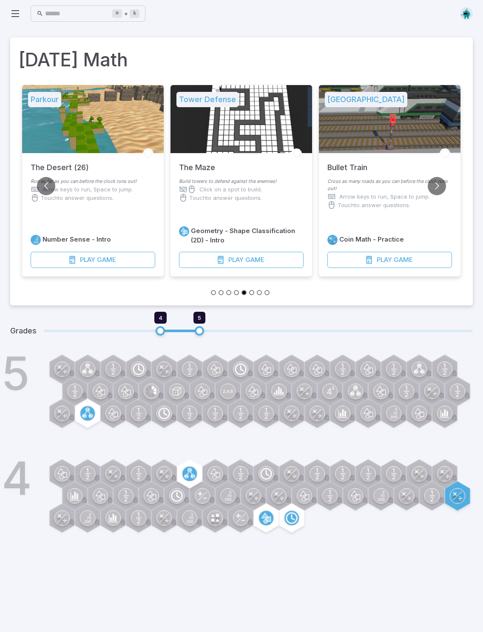
click at [112, 199] on p "Touch to answer questions." at bounding box center [77, 197] width 73 height 9
click at [130, 265] on button "Play Game" at bounding box center [93, 260] width 125 height 16
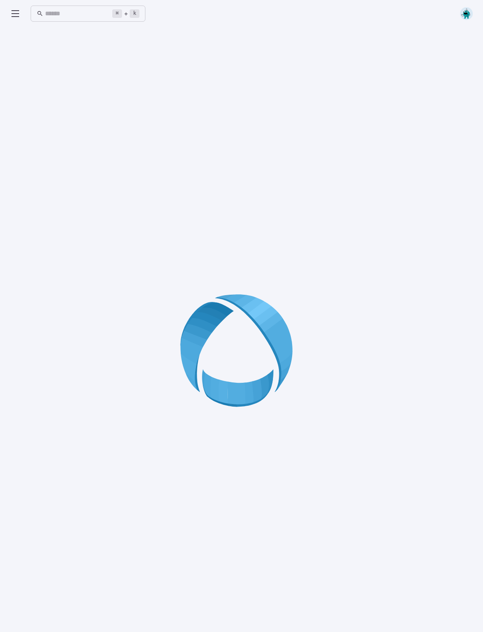
click at [89, 17] on input "text" at bounding box center [78, 14] width 67 height 17
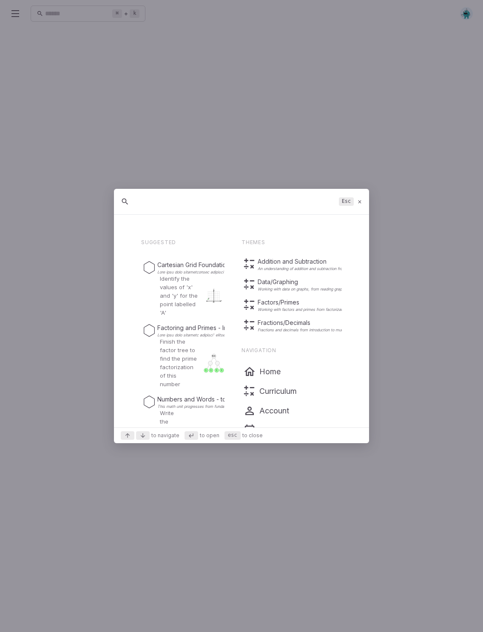
click at [15, 13] on div at bounding box center [241, 316] width 483 height 632
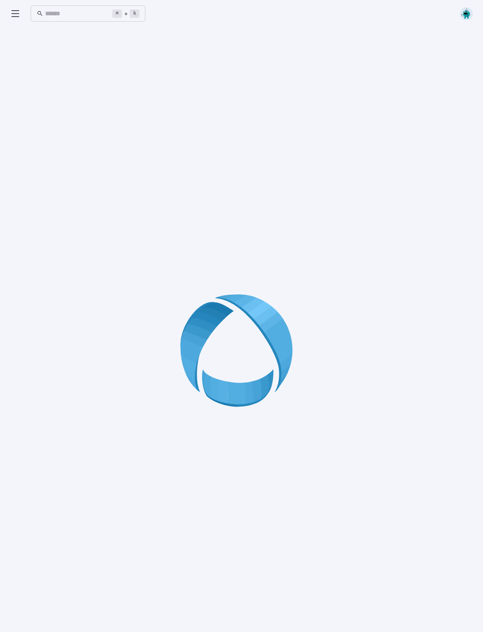
click at [14, 12] on icon at bounding box center [15, 14] width 10 height 10
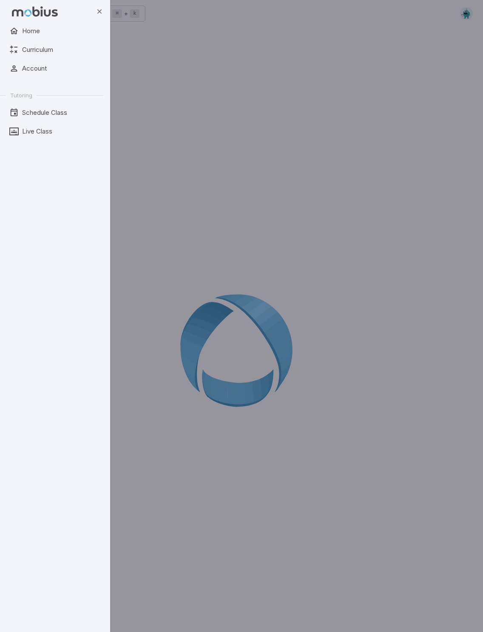
click at [43, 36] on span "Home" at bounding box center [59, 30] width 75 height 9
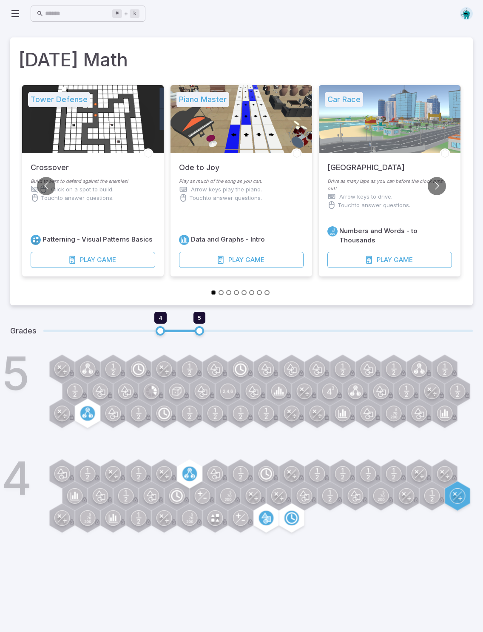
click at [192, 456] on circle at bounding box center [189, 473] width 14 height 14
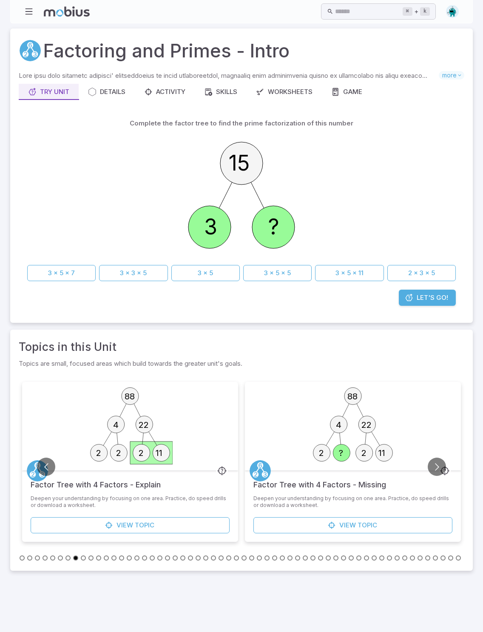
click at [216, 268] on button "3 x 5" at bounding box center [205, 273] width 68 height 16
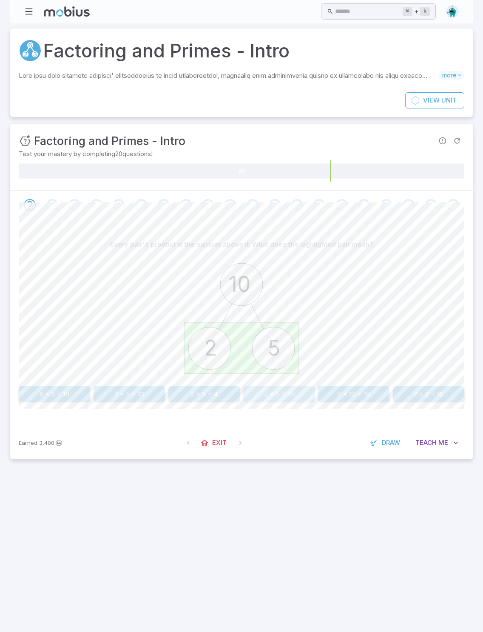
click at [287, 397] on button "2 x 5 = 10" at bounding box center [278, 394] width 71 height 16
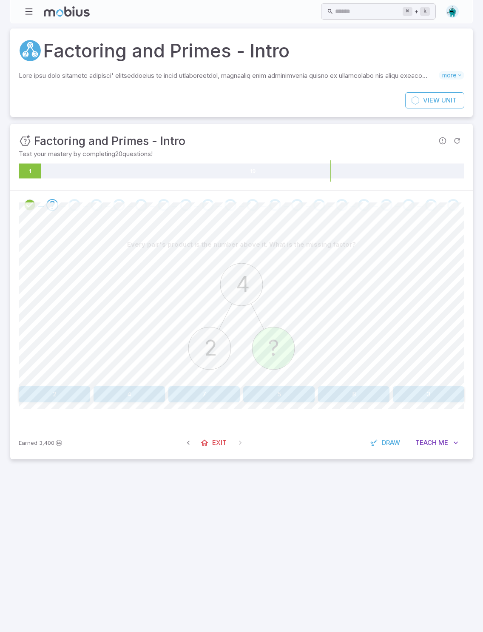
click at [71, 389] on button "2" at bounding box center [54, 394] width 71 height 16
click at [213, 395] on button "3 x 5 x 7" at bounding box center [203, 394] width 71 height 16
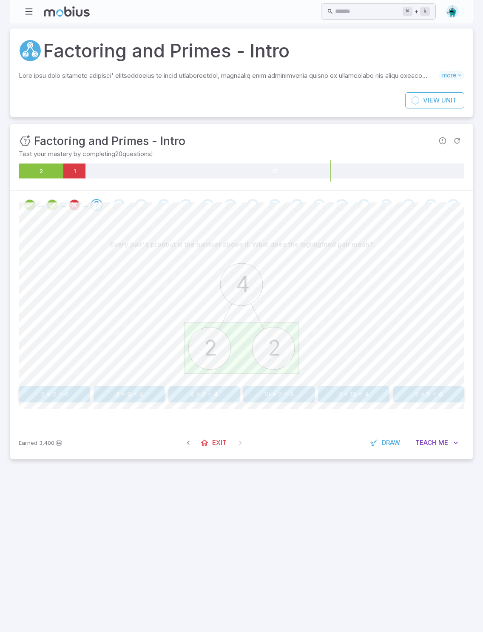
click at [77, 395] on button "2 x 2 = 4" at bounding box center [54, 394] width 71 height 16
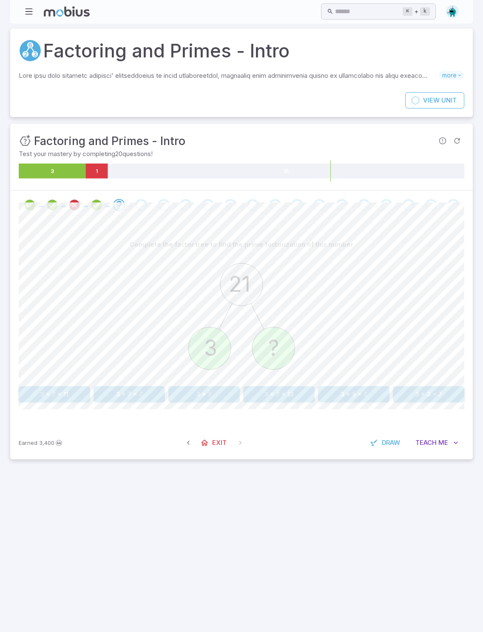
click at [212, 400] on button "3 x 7" at bounding box center [203, 394] width 71 height 16
click at [140, 386] on button "7 x 11 x 11" at bounding box center [129, 394] width 71 height 16
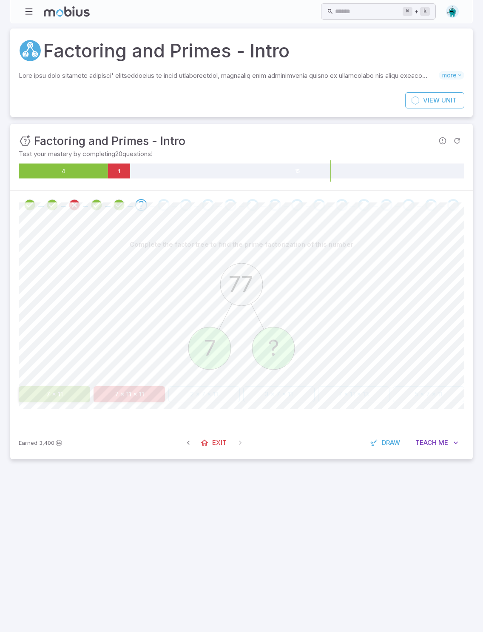
click at [71, 392] on button "7 x 11" at bounding box center [54, 394] width 71 height 16
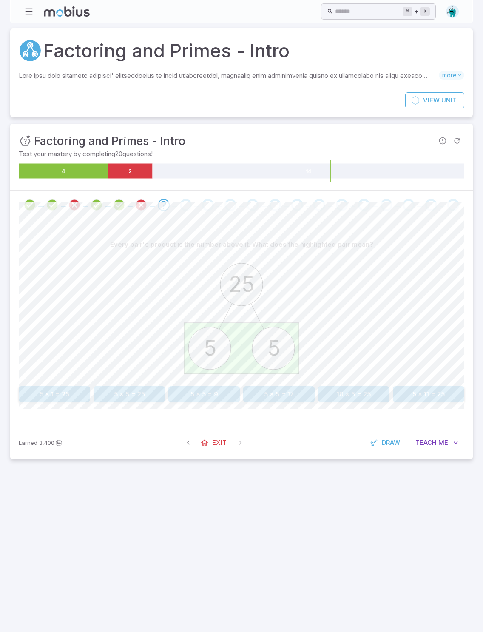
click at [149, 395] on button "5 x 5 = 25" at bounding box center [129, 394] width 71 height 16
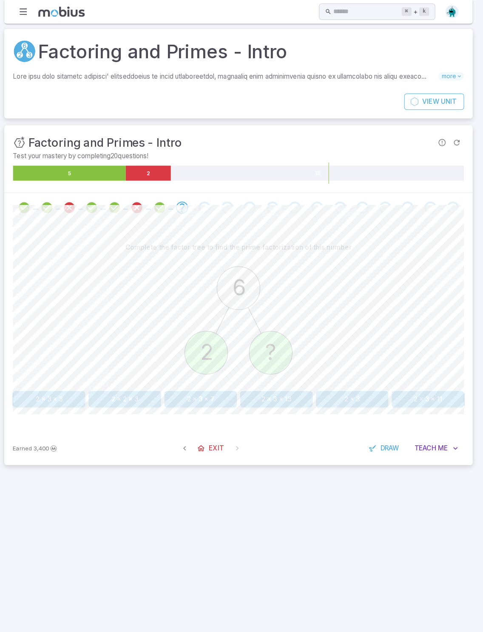
scroll to position [8, 0]
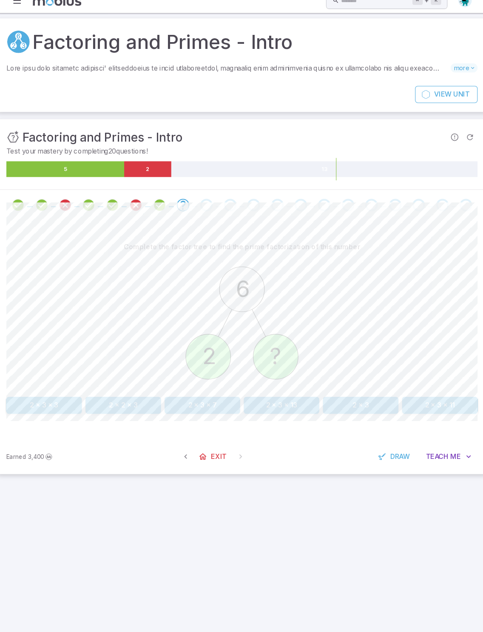
click at [285, 386] on button "2 x 3 x 13" at bounding box center [278, 394] width 71 height 16
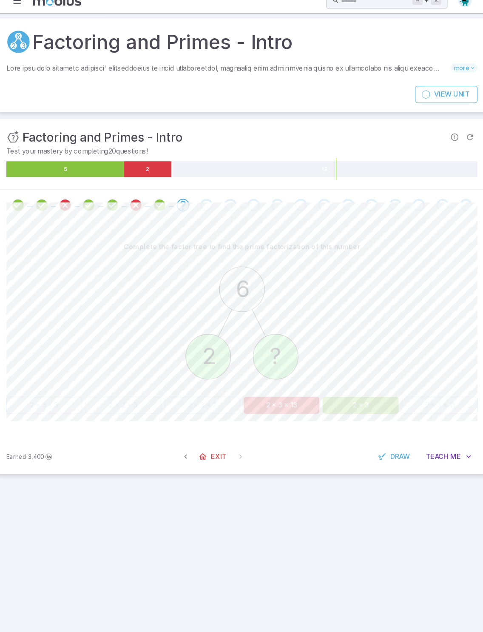
click at [348, 386] on button "2 x 3" at bounding box center [353, 394] width 71 height 16
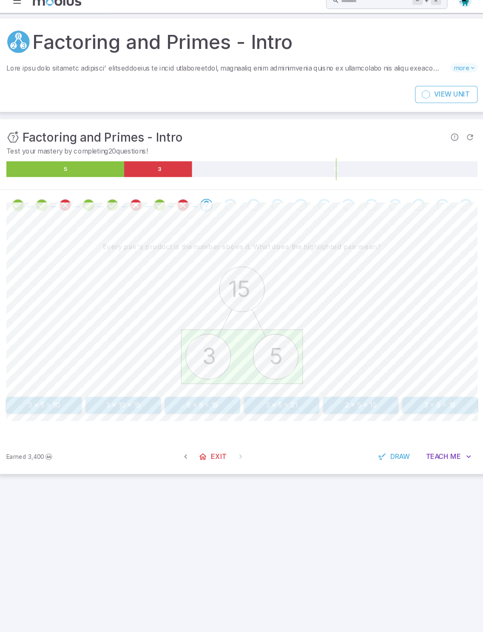
click at [348, 386] on button "2 x 5 = 15" at bounding box center [353, 394] width 71 height 16
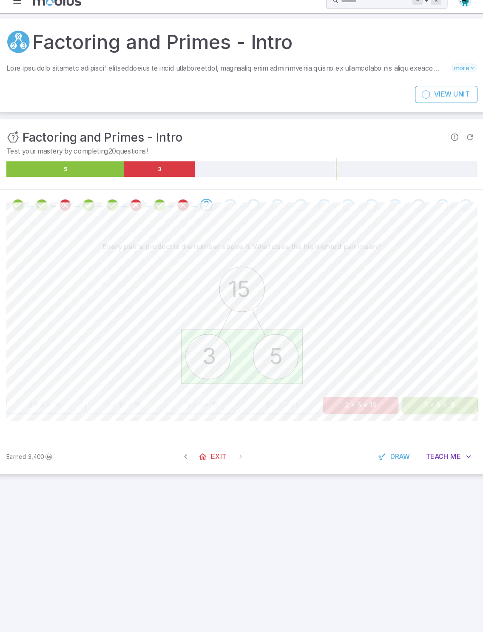
click at [348, 386] on button "2 x 5 = 15" at bounding box center [353, 394] width 71 height 16
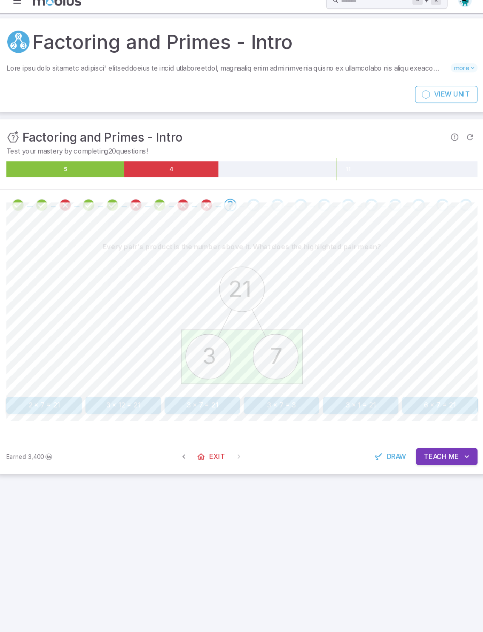
click at [206, 386] on button "3 x 7 = 21" at bounding box center [203, 394] width 71 height 16
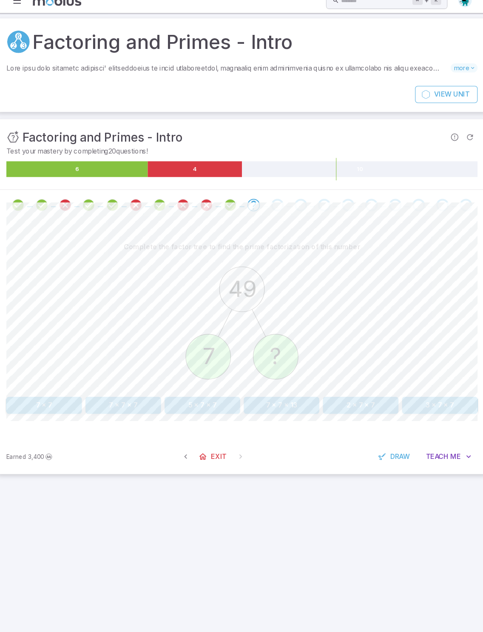
click at [201, 386] on button "5 x 7 x 7" at bounding box center [203, 394] width 71 height 16
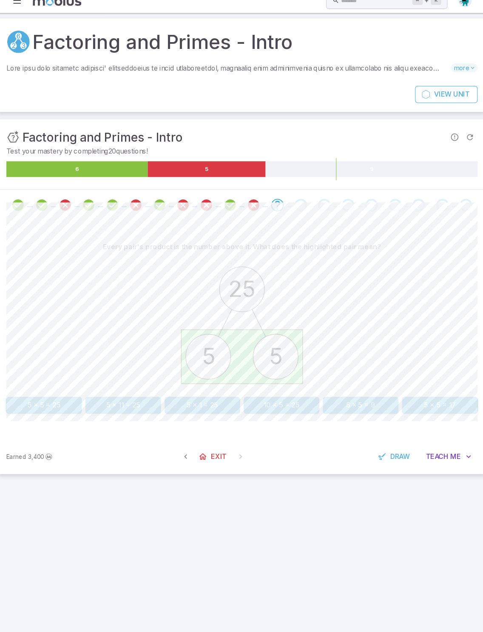
click at [52, 386] on button "5 x 5 = 25" at bounding box center [54, 394] width 71 height 16
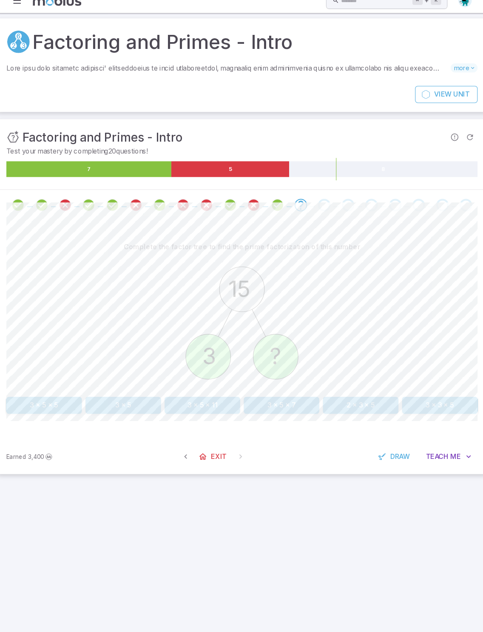
click at [128, 386] on button "3 x 5" at bounding box center [129, 394] width 71 height 16
click at [344, 386] on button "7 x 7" at bounding box center [353, 394] width 71 height 16
click at [202, 386] on button "5 x 11 x 11" at bounding box center [203, 394] width 71 height 16
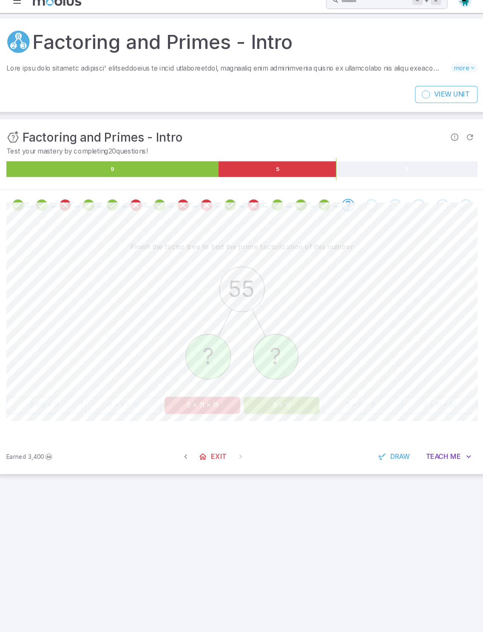
click at [270, 386] on button "5 x 11" at bounding box center [278, 394] width 71 height 16
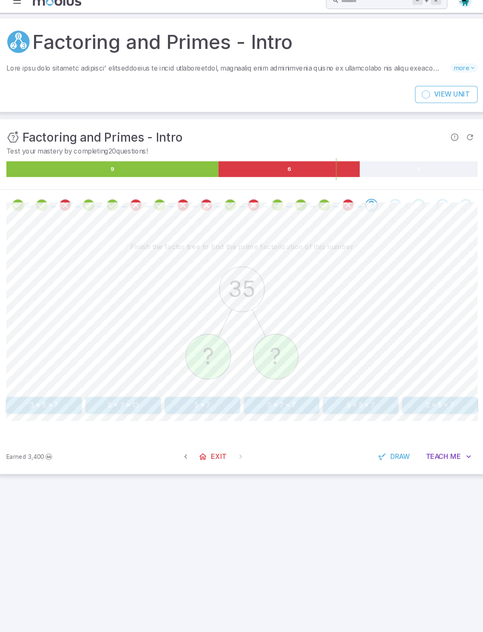
click at [207, 386] on button "5 x 7" at bounding box center [203, 394] width 71 height 16
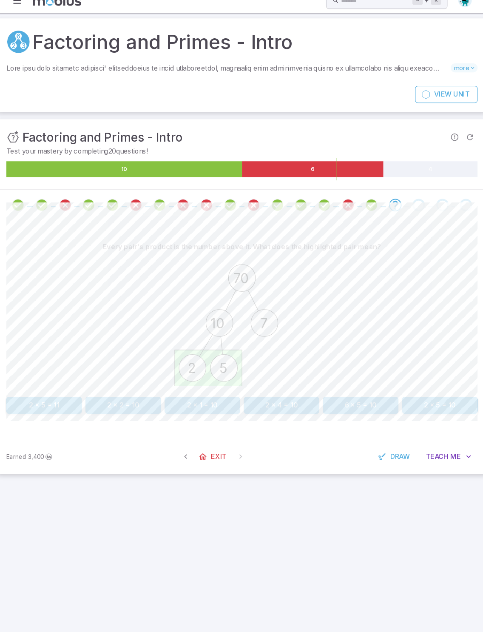
click at [348, 386] on button "2 x 5 = 10" at bounding box center [428, 394] width 71 height 16
click at [217, 386] on button "10" at bounding box center [203, 394] width 71 height 16
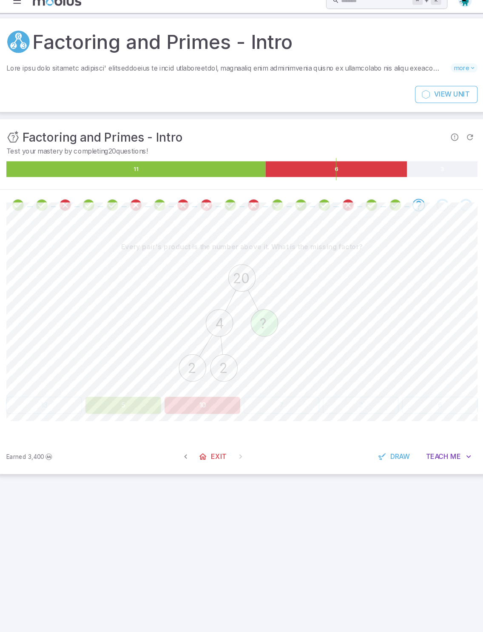
click at [105, 386] on button "5" at bounding box center [129, 394] width 71 height 16
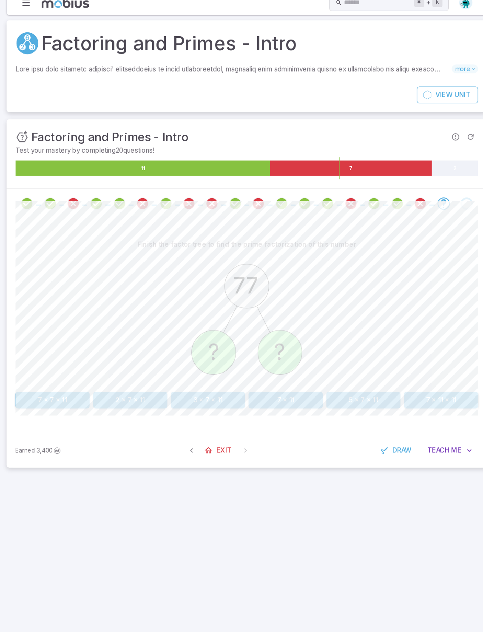
scroll to position [0, 0]
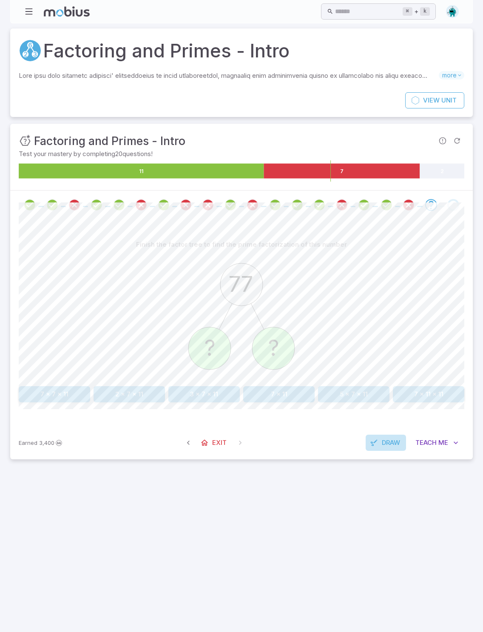
click at [348, 440] on span "Draw" at bounding box center [391, 442] width 18 height 9
click at [322, 218] on span "0" at bounding box center [323, 221] width 2 height 6
click at [179, 219] on icon at bounding box center [182, 218] width 7 height 7
click at [197, 224] on div "2" at bounding box center [198, 218] width 15 height 15
click at [321, 219] on icon at bounding box center [318, 218] width 7 height 7
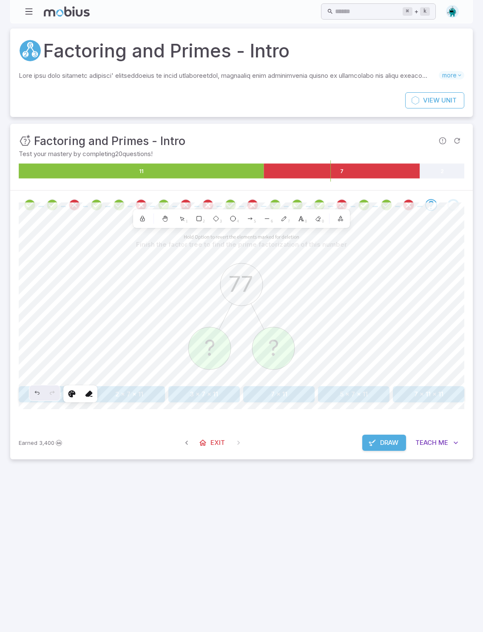
click at [304, 220] on div "8" at bounding box center [300, 218] width 15 height 15
click at [84, 397] on div at bounding box center [88, 393] width 15 height 15
click at [75, 396] on icon at bounding box center [72, 393] width 9 height 9
click at [93, 265] on button "button" at bounding box center [92, 261] width 14 height 14
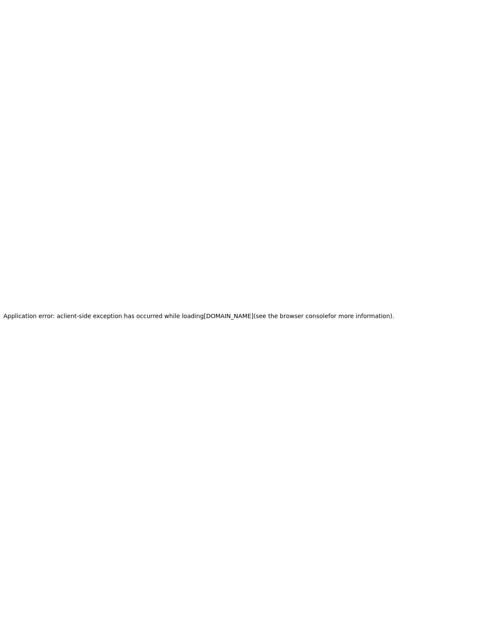
scroll to position [37, 0]
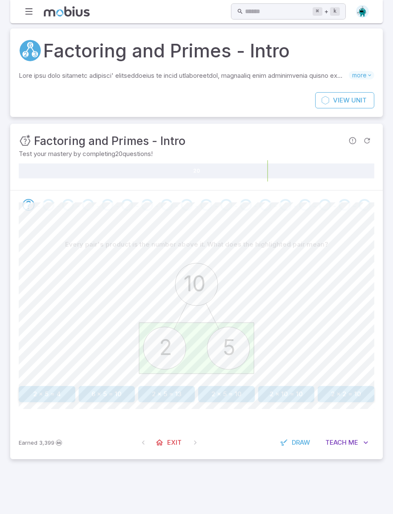
scroll to position [30, 0]
click at [174, 434] on link "Exit" at bounding box center [169, 442] width 37 height 16
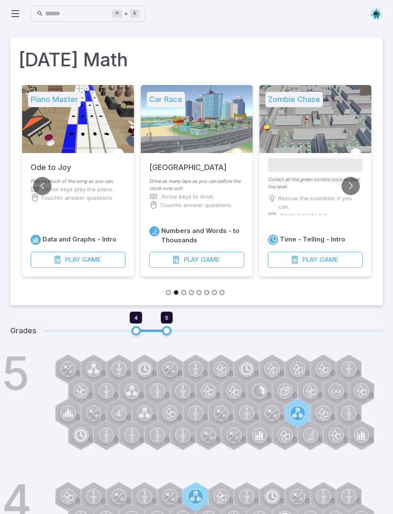
click at [231, 261] on button "Play Game" at bounding box center [196, 260] width 95 height 16
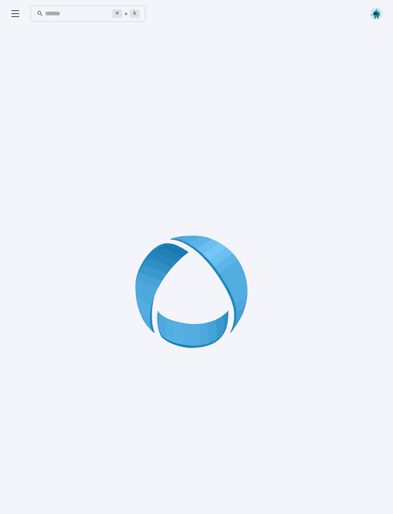
click at [219, 255] on icon at bounding box center [196, 294] width 122 height 122
click at [19, 9] on icon at bounding box center [15, 14] width 10 height 10
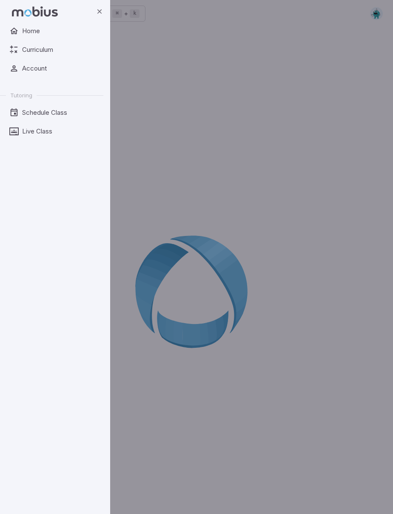
click at [40, 28] on span "Home" at bounding box center [59, 30] width 75 height 9
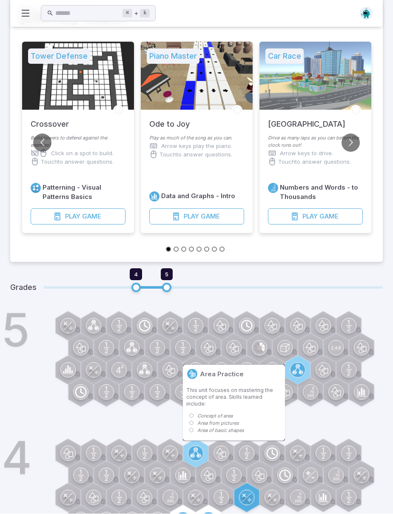
scroll to position [43, 0]
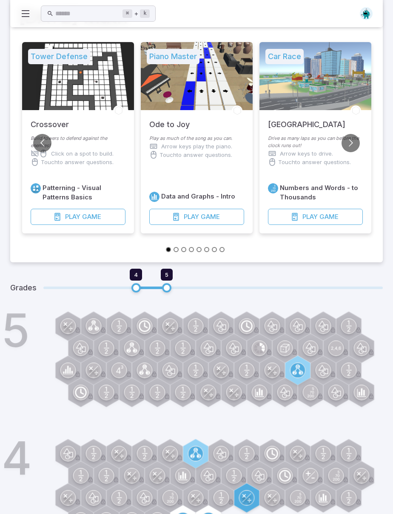
click at [181, 514] on icon at bounding box center [182, 520] width 6 height 10
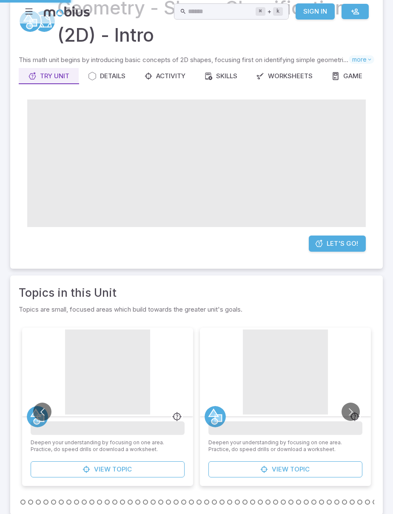
scroll to position [0, 0]
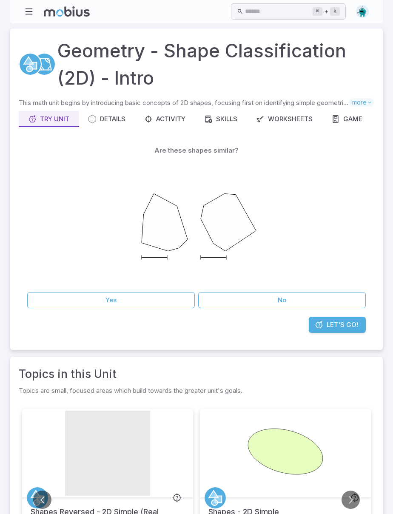
click at [295, 297] on button "No" at bounding box center [282, 300] width 168 height 16
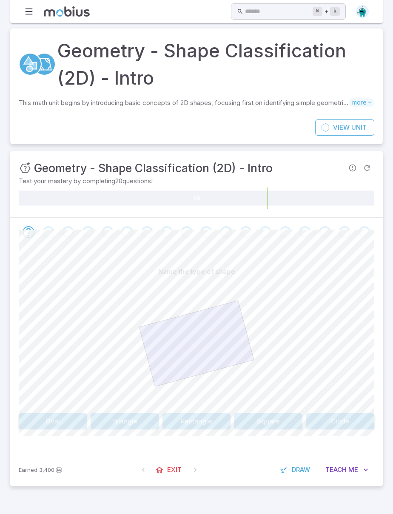
scroll to position [30, 0]
click at [211, 413] on button "Rectangle" at bounding box center [196, 421] width 68 height 16
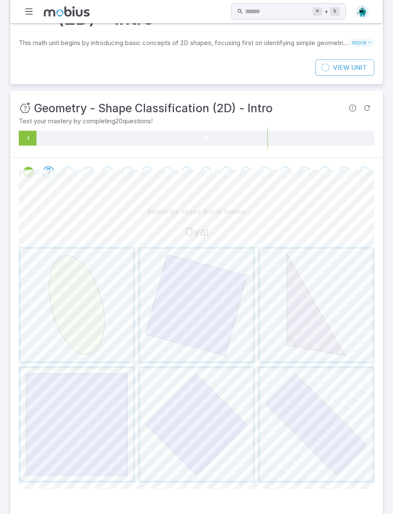
scroll to position [65, 0]
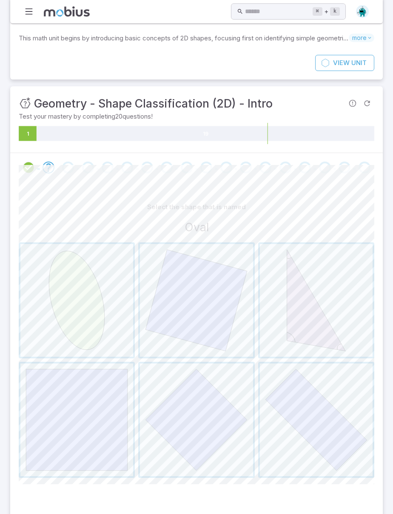
click at [63, 290] on span "button" at bounding box center [76, 300] width 113 height 113
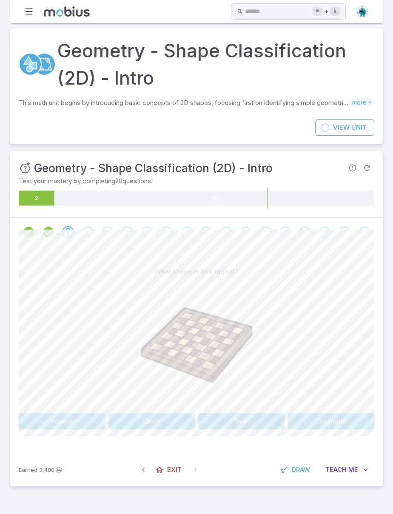
scroll to position [30, 0]
click at [69, 413] on button "Square" at bounding box center [62, 421] width 86 height 16
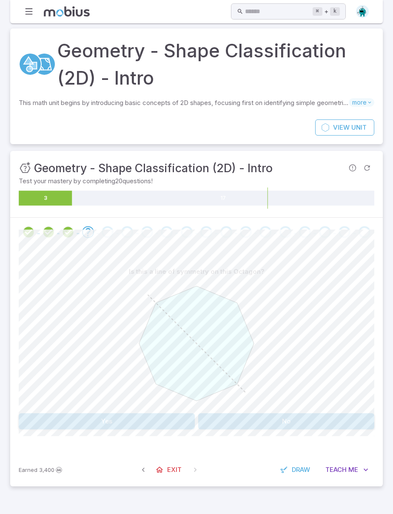
click at [174, 413] on button "Yes" at bounding box center [107, 421] width 176 height 16
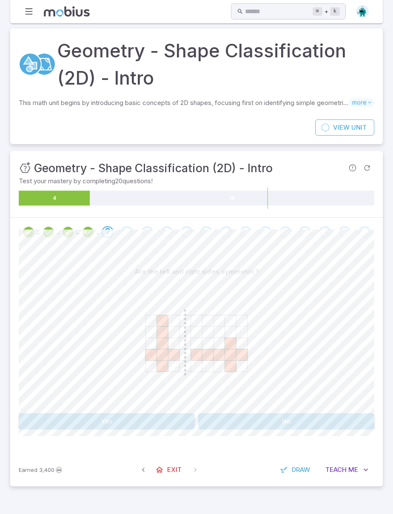
click at [267, 413] on button "No" at bounding box center [286, 421] width 176 height 16
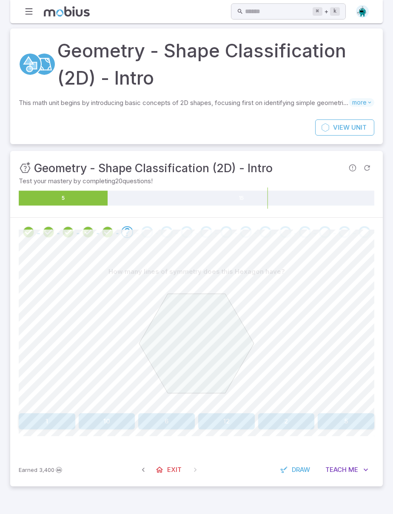
click at [57, 413] on button "1" at bounding box center [47, 421] width 57 height 16
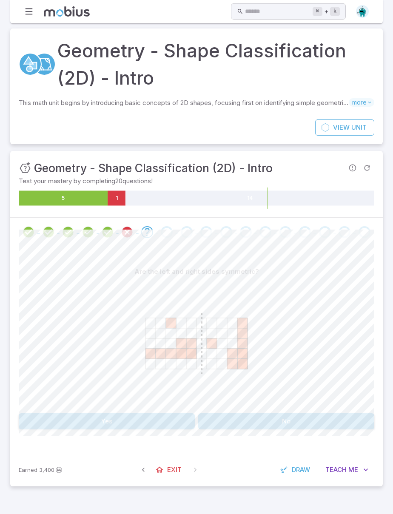
click at [270, 413] on button "No" at bounding box center [286, 421] width 176 height 16
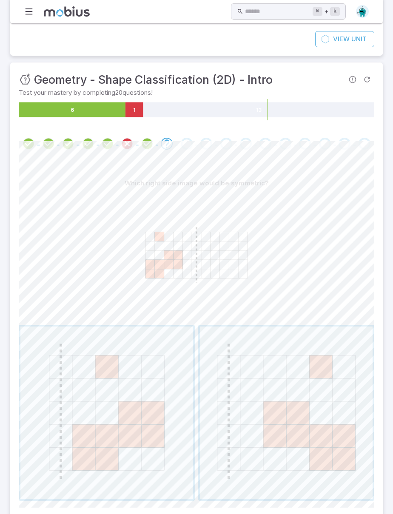
scroll to position [112, 0]
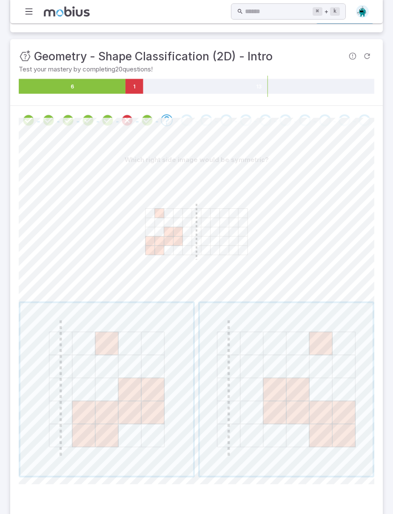
click at [249, 406] on span "button" at bounding box center [286, 389] width 173 height 173
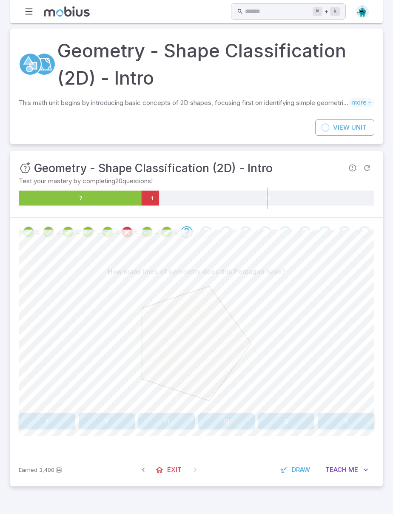
scroll to position [30, 0]
click at [354, 413] on button "5" at bounding box center [346, 421] width 57 height 16
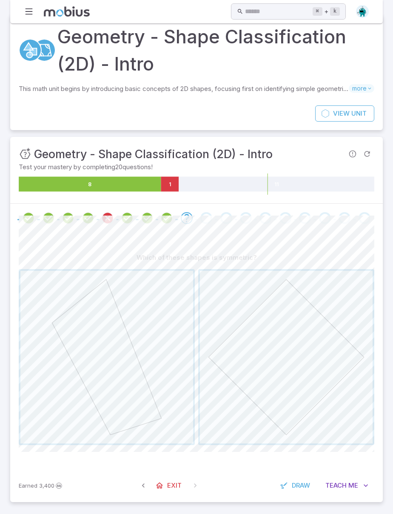
click at [295, 387] on span "button" at bounding box center [286, 357] width 173 height 173
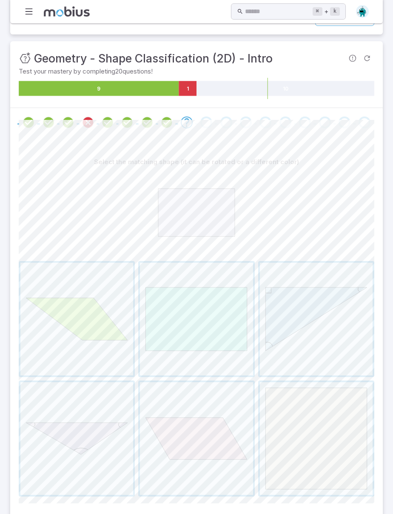
scroll to position [129, 0]
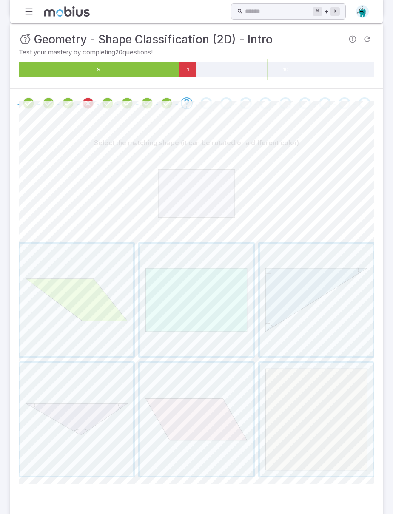
click at [228, 315] on span "button" at bounding box center [196, 300] width 113 height 113
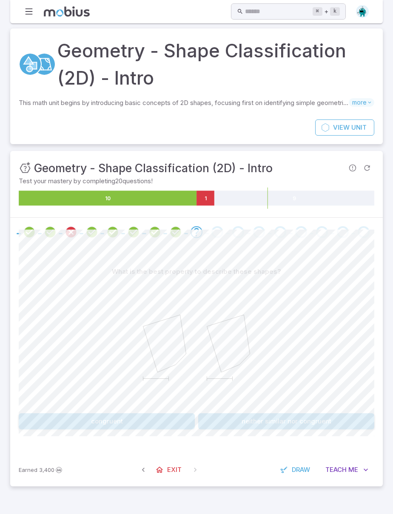
scroll to position [30, 0]
click at [258, 413] on button "neither similar nor congruent" at bounding box center [286, 421] width 176 height 16
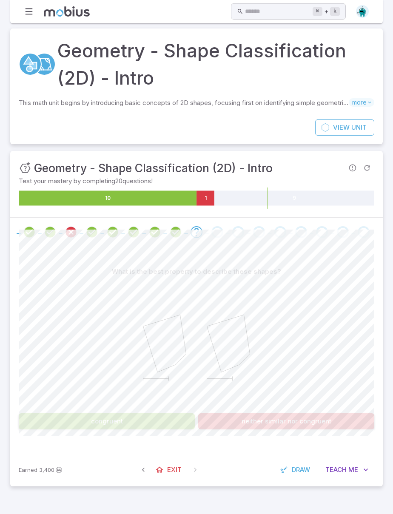
click at [171, 413] on button "congruent" at bounding box center [107, 421] width 176 height 16
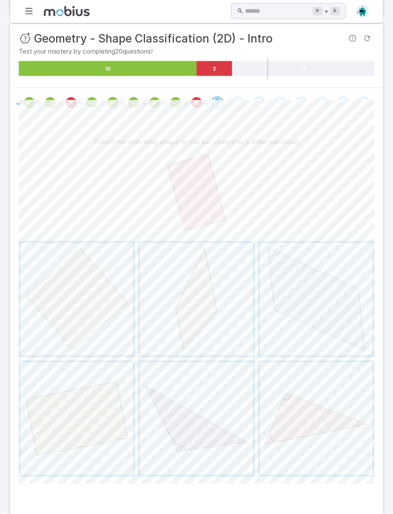
scroll to position [129, 0]
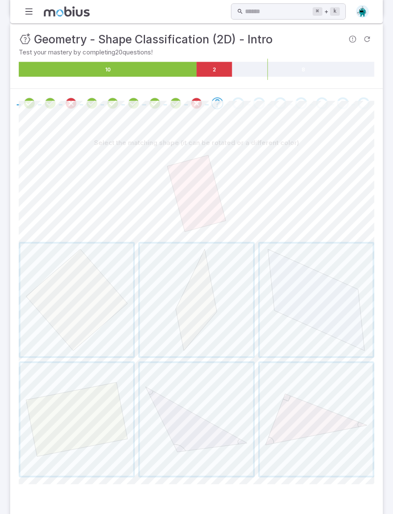
click at [103, 397] on span "button" at bounding box center [76, 419] width 113 height 113
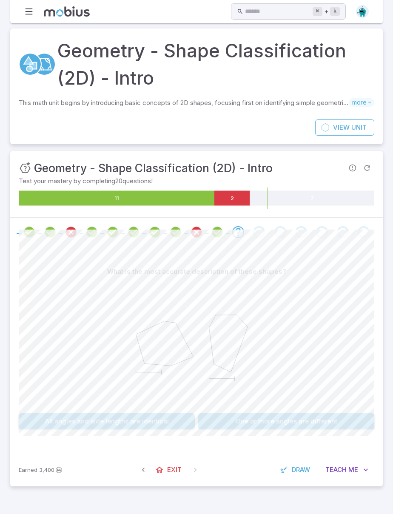
scroll to position [30, 0]
click at [252, 413] on button "One or more angles are different" at bounding box center [286, 421] width 176 height 16
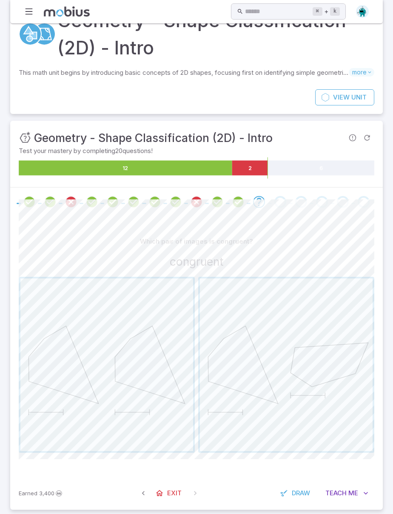
scroll to position [36, 0]
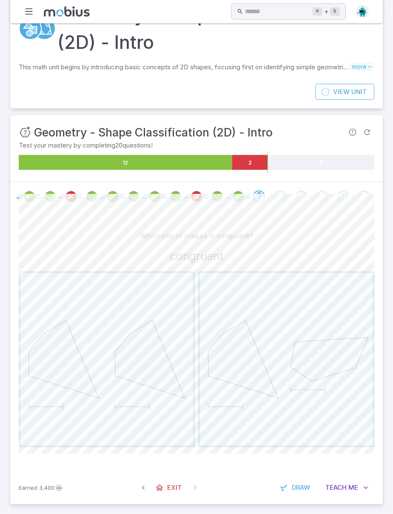
click at [152, 406] on span "button" at bounding box center [106, 359] width 173 height 173
click at [166, 404] on span "button" at bounding box center [106, 359] width 173 height 173
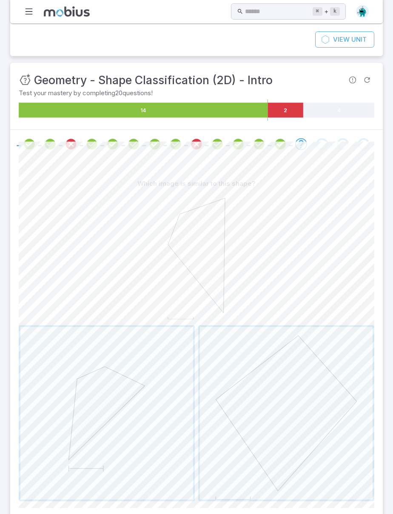
scroll to position [112, 0]
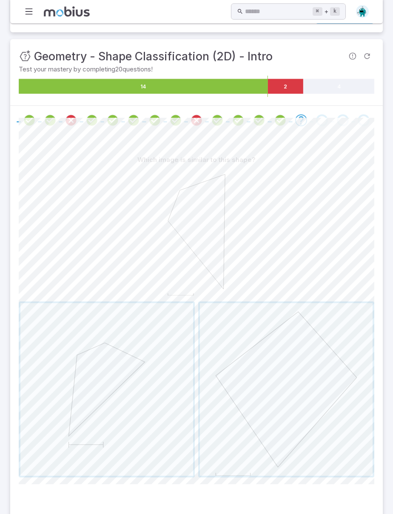
click at [164, 417] on span "button" at bounding box center [106, 389] width 173 height 173
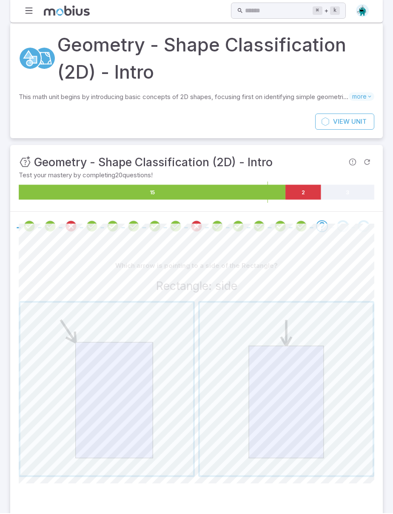
scroll to position [5, 0]
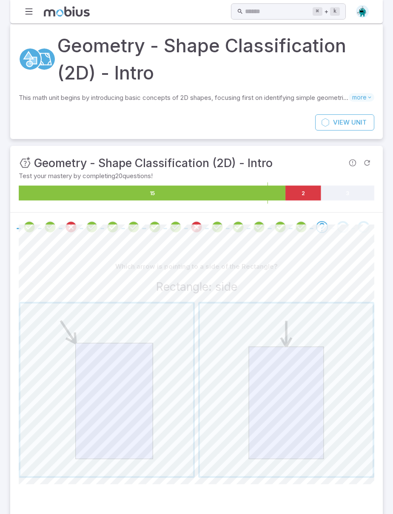
click at [280, 335] on span "button" at bounding box center [286, 390] width 173 height 173
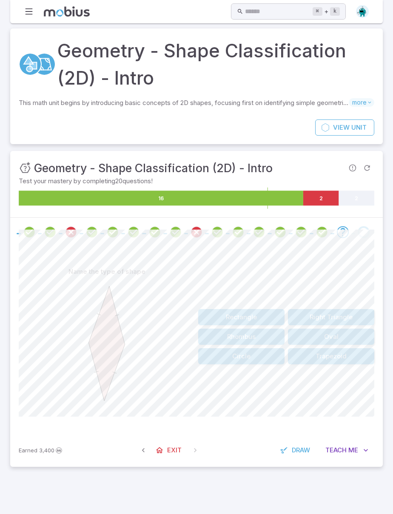
scroll to position [30, 0]
click at [259, 329] on button "Rhombus" at bounding box center [241, 337] width 86 height 16
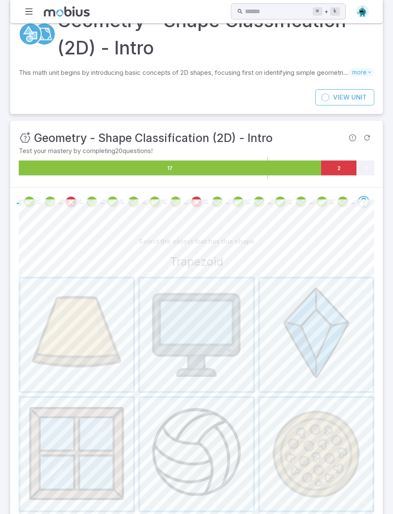
click at [309, 352] on span "button" at bounding box center [316, 334] width 113 height 113
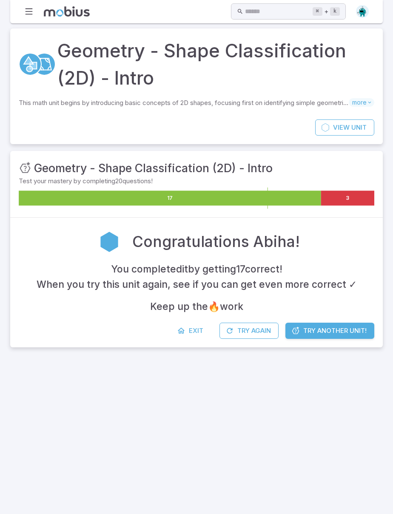
click at [251, 323] on button "Try Again" at bounding box center [248, 331] width 59 height 16
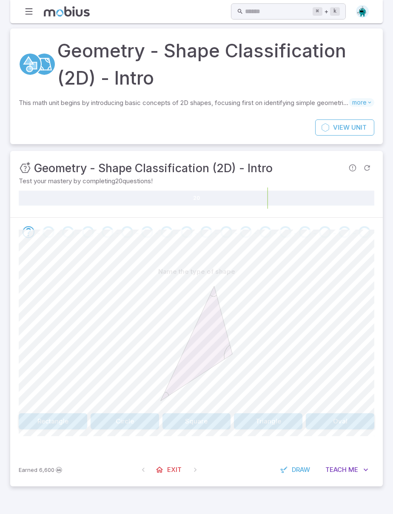
click at [265, 413] on button "Triangle" at bounding box center [268, 421] width 68 height 16
click at [271, 413] on button "Triangle" at bounding box center [268, 421] width 68 height 16
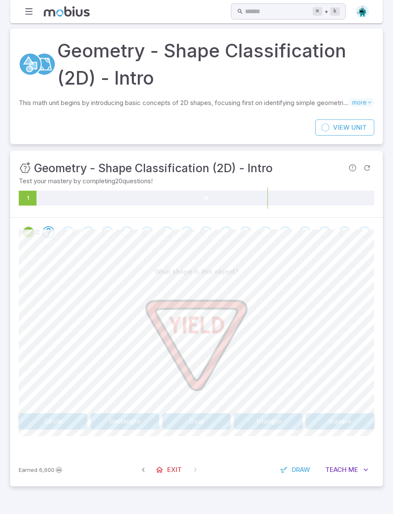
click at [267, 413] on button "Triangle" at bounding box center [268, 421] width 68 height 16
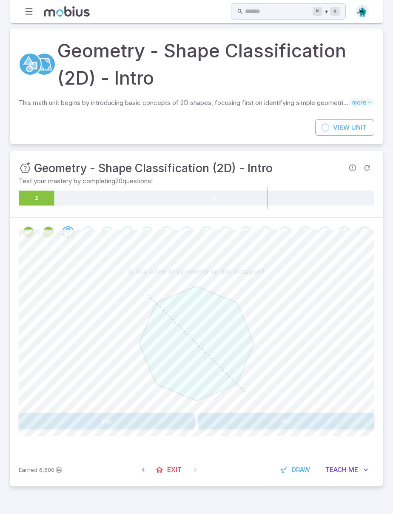
click at [165, 413] on button "Yes" at bounding box center [107, 421] width 176 height 16
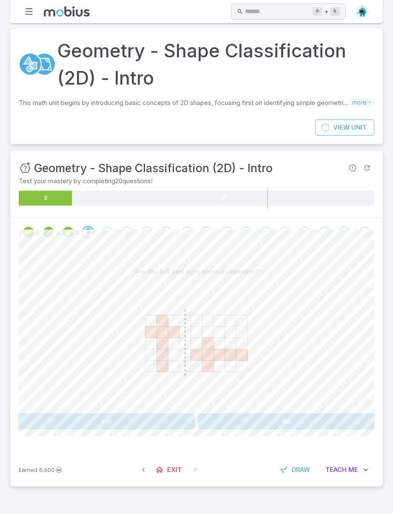
click at [266, 413] on button "No" at bounding box center [286, 421] width 176 height 16
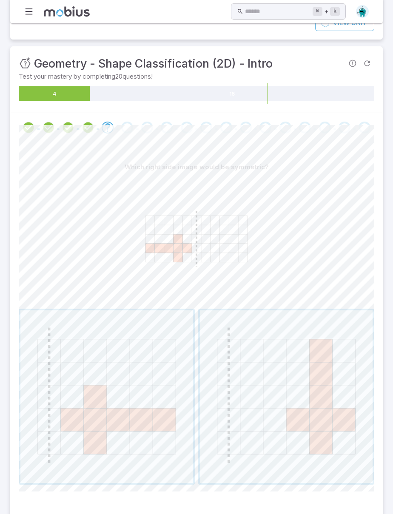
scroll to position [112, 0]
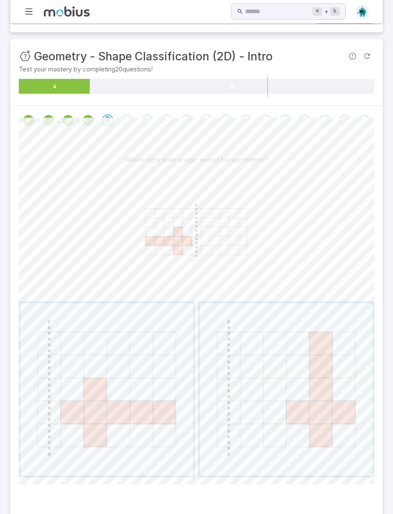
click at [135, 399] on span "button" at bounding box center [106, 389] width 173 height 173
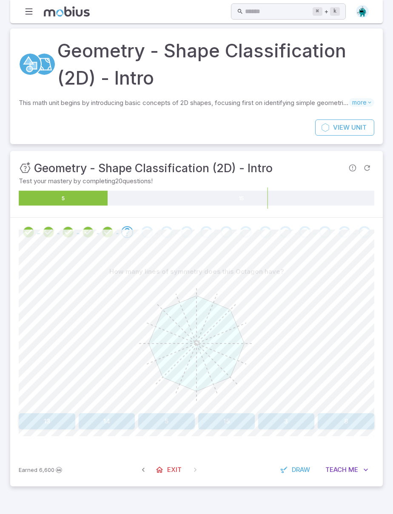
scroll to position [30, 0]
click at [237, 413] on button "15" at bounding box center [226, 421] width 57 height 16
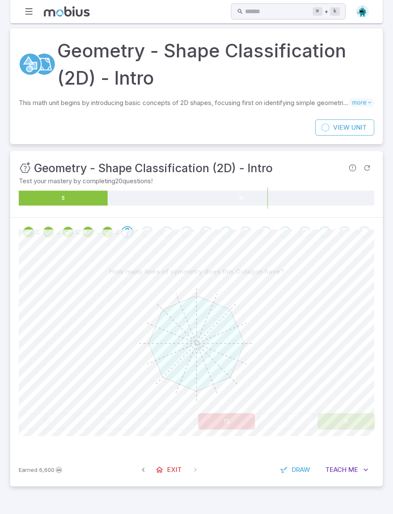
click at [358, 413] on button "8" at bounding box center [346, 421] width 57 height 16
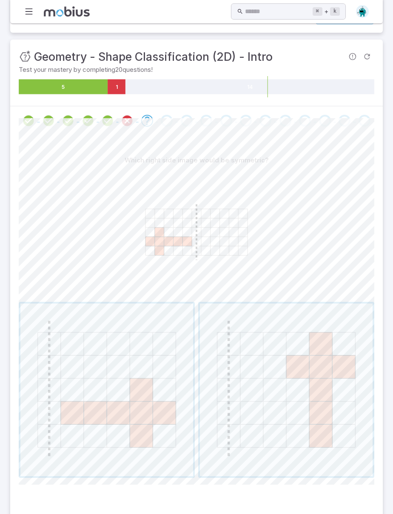
scroll to position [112, 0]
click at [144, 425] on span "button" at bounding box center [106, 389] width 173 height 173
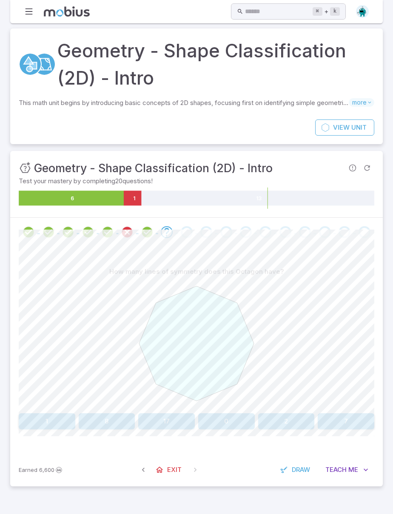
scroll to position [30, 0]
click at [102, 413] on button "8" at bounding box center [107, 421] width 57 height 16
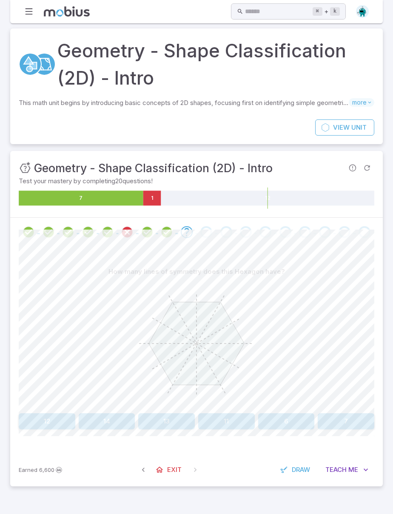
click at [351, 413] on button "7" at bounding box center [346, 421] width 57 height 16
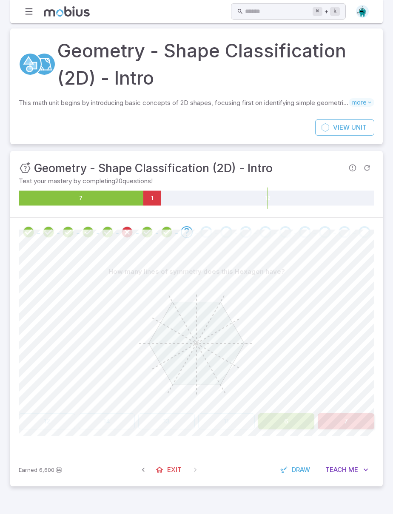
click at [298, 413] on button "6" at bounding box center [286, 421] width 57 height 16
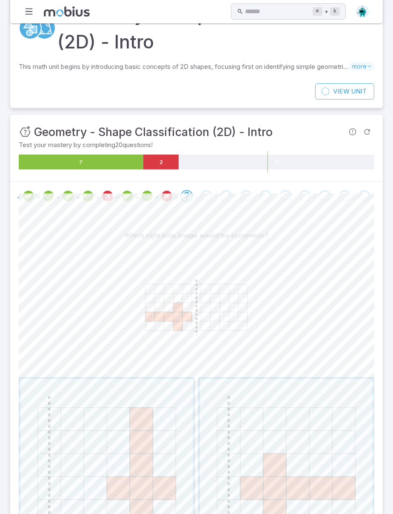
scroll to position [112, 0]
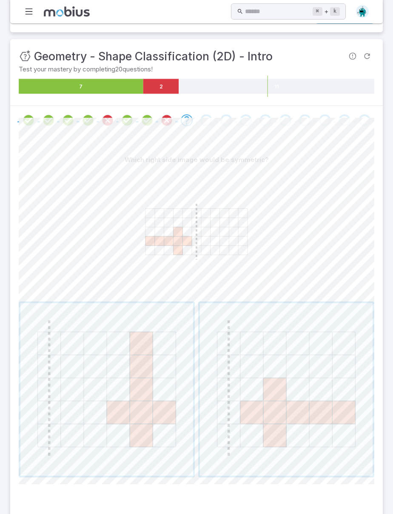
click at [287, 411] on span "button" at bounding box center [286, 389] width 173 height 173
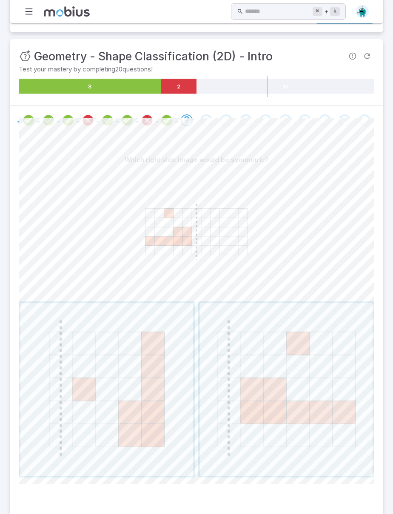
click at [293, 417] on span "button" at bounding box center [286, 389] width 173 height 173
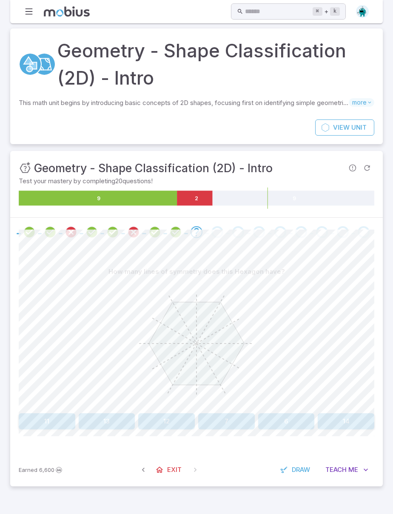
scroll to position [30, 0]
click at [282, 413] on button "6" at bounding box center [286, 421] width 57 height 16
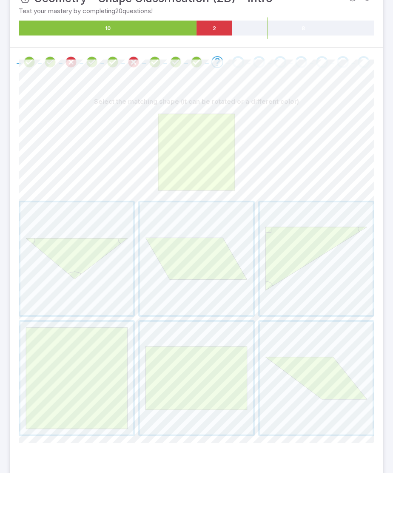
scroll to position [129, 0]
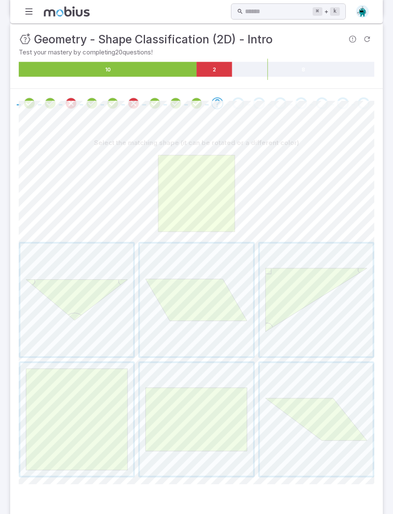
click at [98, 405] on span "button" at bounding box center [76, 419] width 113 height 113
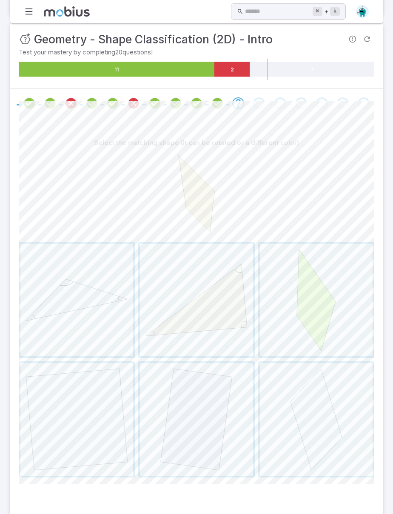
click at [329, 327] on span "button" at bounding box center [316, 300] width 113 height 113
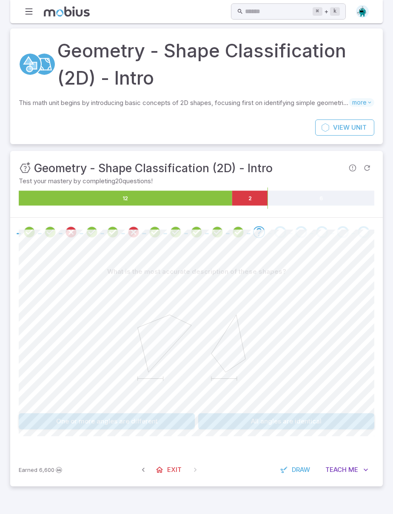
scroll to position [30, 0]
click at [156, 413] on button "One or more angles are different" at bounding box center [107, 421] width 176 height 16
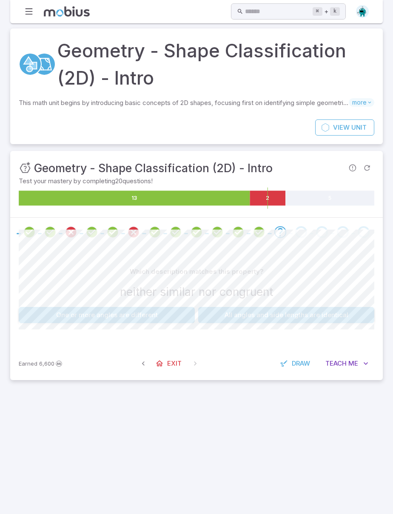
click at [156, 307] on button "One or more angles are different" at bounding box center [107, 315] width 176 height 16
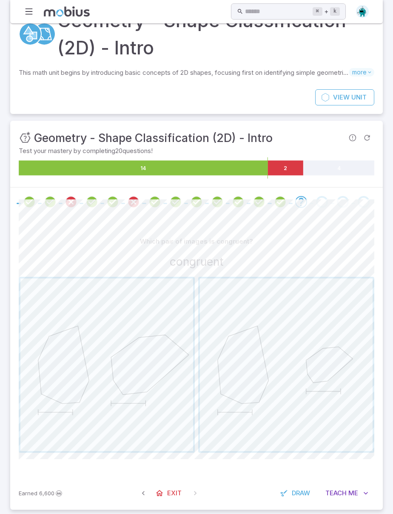
click at [166, 424] on span "button" at bounding box center [106, 364] width 173 height 173
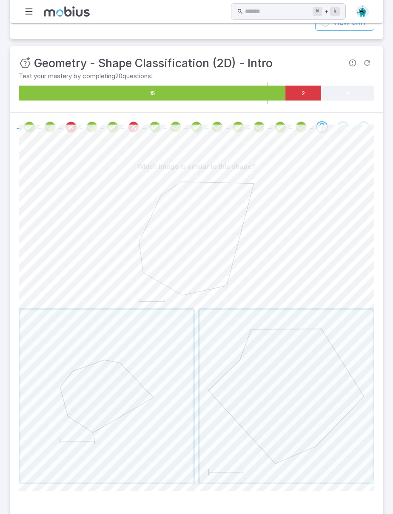
scroll to position [112, 0]
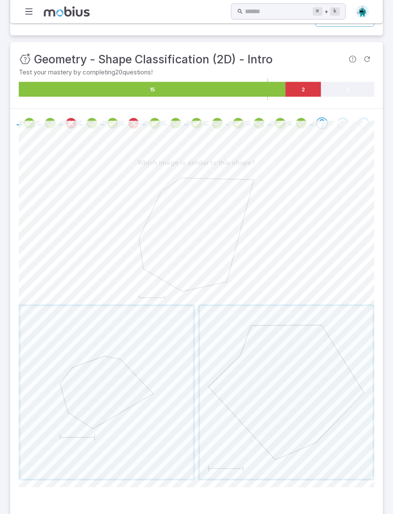
click at [179, 425] on span "button" at bounding box center [106, 392] width 173 height 173
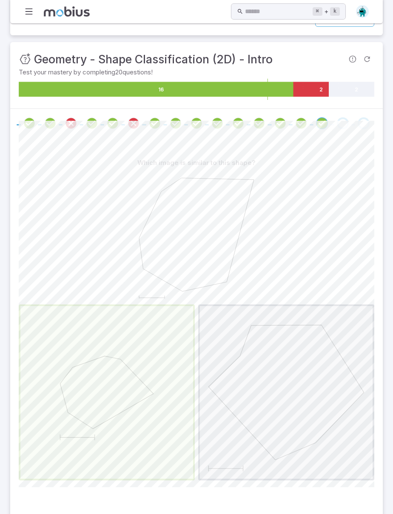
scroll to position [5, 0]
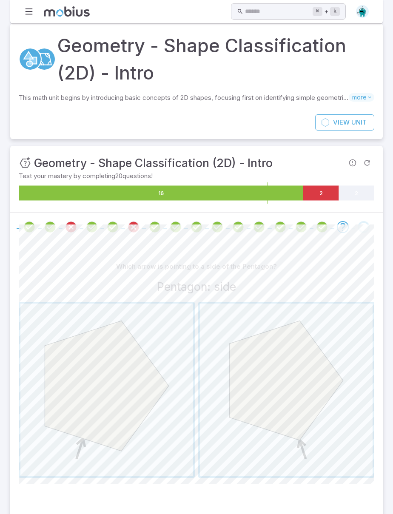
click at [304, 412] on span "button" at bounding box center [286, 390] width 173 height 173
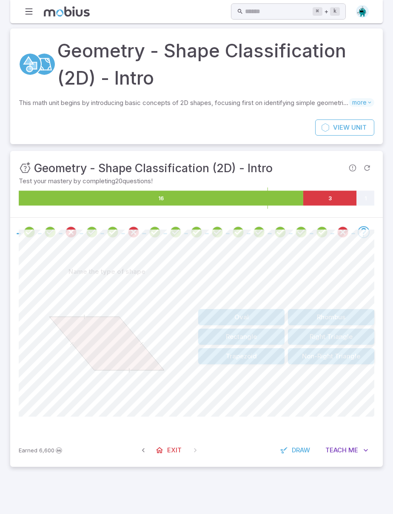
scroll to position [30, 0]
click at [345, 309] on button "Rhombus" at bounding box center [331, 317] width 86 height 16
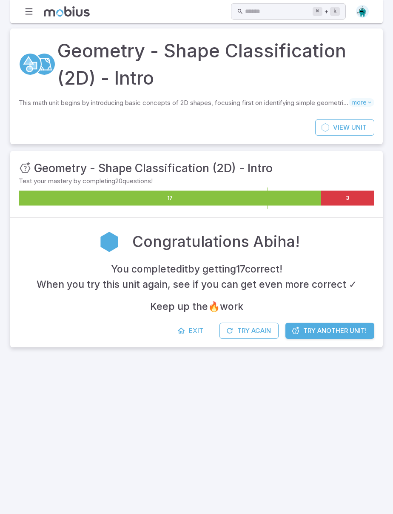
click at [341, 326] on span "Try Another Unit!" at bounding box center [334, 330] width 63 height 9
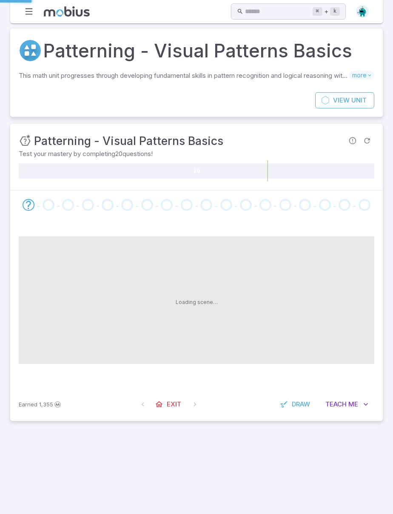
scroll to position [0, 0]
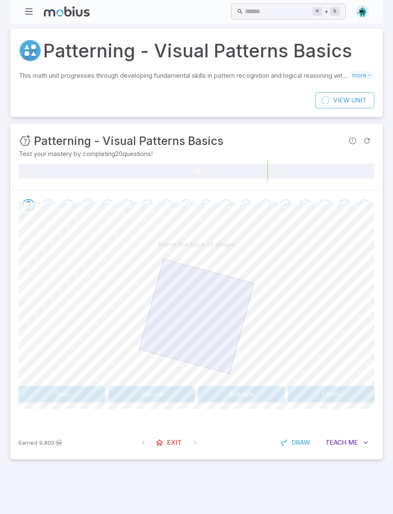
click at [173, 390] on button "Square" at bounding box center [151, 394] width 86 height 16
click at [170, 392] on button "Square" at bounding box center [151, 394] width 86 height 16
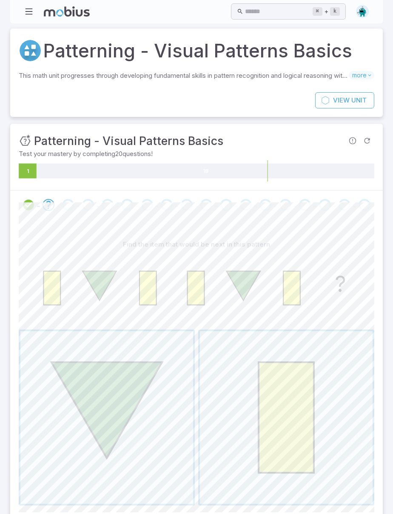
click at [146, 422] on span "button" at bounding box center [106, 417] width 173 height 173
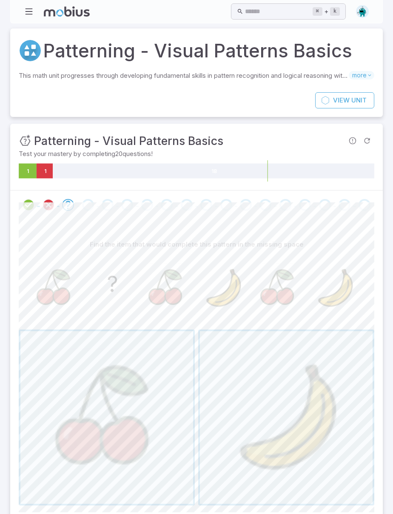
click at [279, 433] on span "button" at bounding box center [286, 417] width 173 height 173
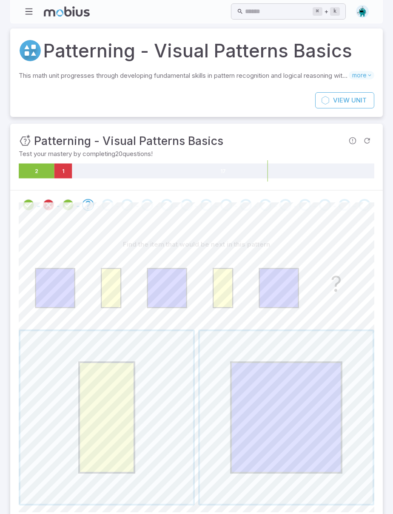
click at [105, 423] on span "button" at bounding box center [106, 417] width 173 height 173
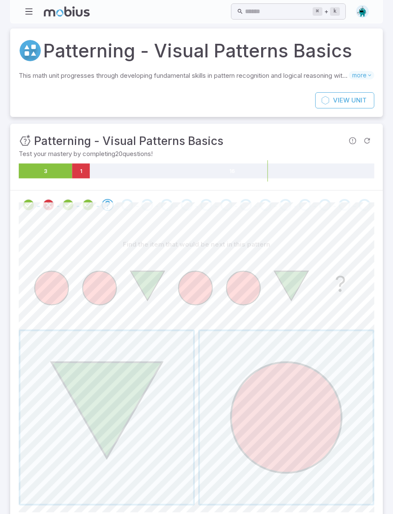
click at [296, 429] on span "button" at bounding box center [286, 417] width 173 height 173
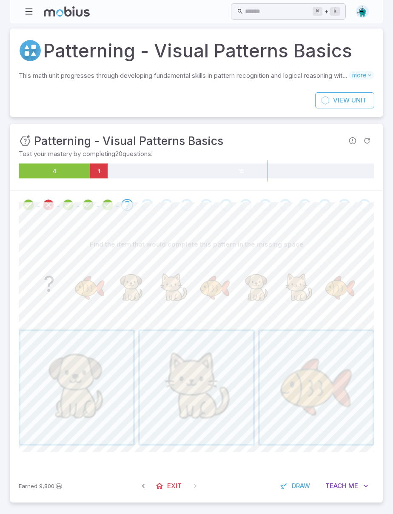
click at [99, 415] on span "button" at bounding box center [76, 387] width 113 height 113
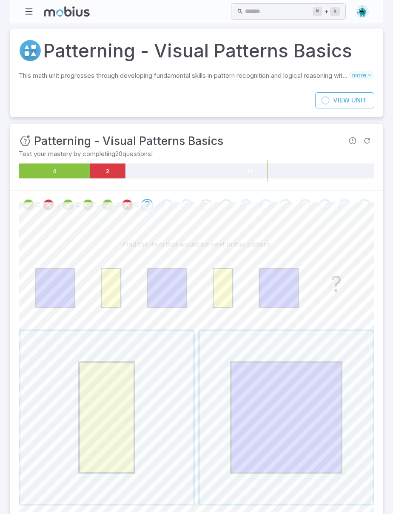
click at [105, 462] on span "button" at bounding box center [106, 417] width 173 height 173
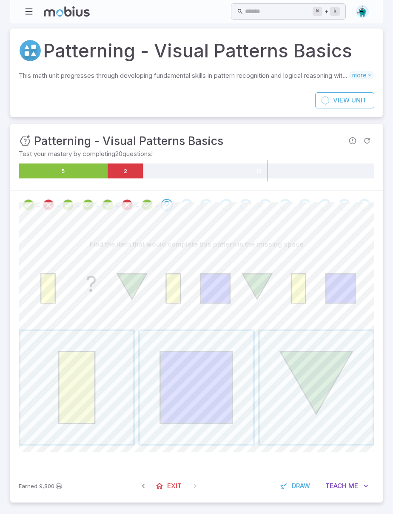
click at [199, 390] on span "button" at bounding box center [196, 387] width 113 height 113
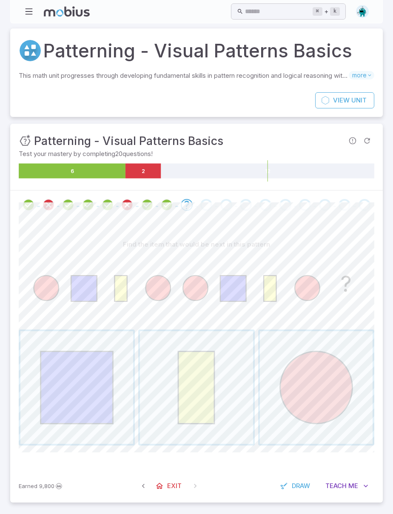
click at [296, 386] on span "button" at bounding box center [316, 387] width 113 height 113
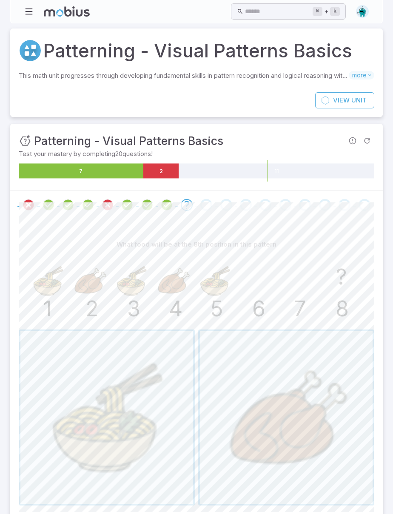
click at [293, 438] on span "button" at bounding box center [286, 417] width 173 height 173
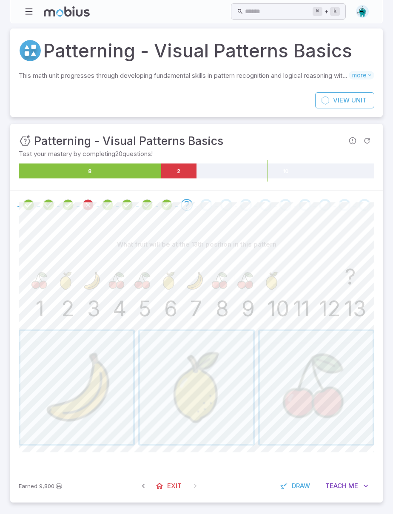
click at [97, 399] on span "button" at bounding box center [76, 387] width 113 height 113
click at [336, 406] on span "button" at bounding box center [316, 387] width 113 height 113
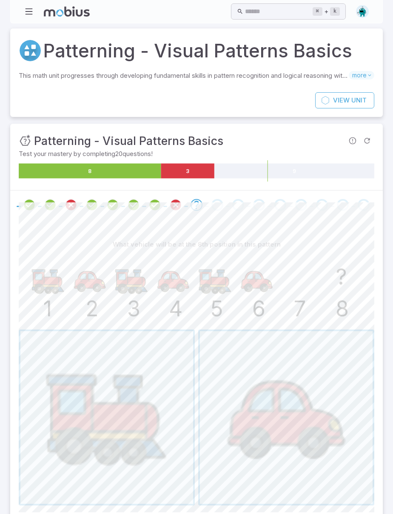
click at [275, 433] on span "button" at bounding box center [286, 417] width 173 height 173
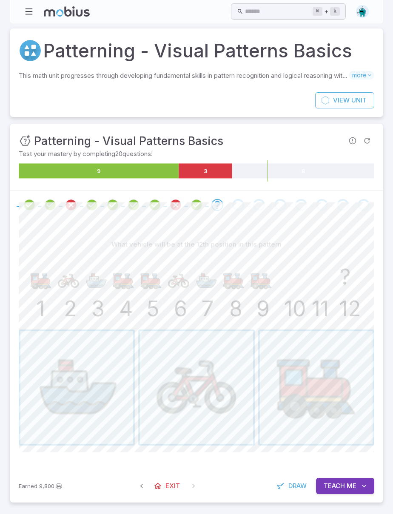
click at [302, 389] on span "button" at bounding box center [316, 387] width 113 height 113
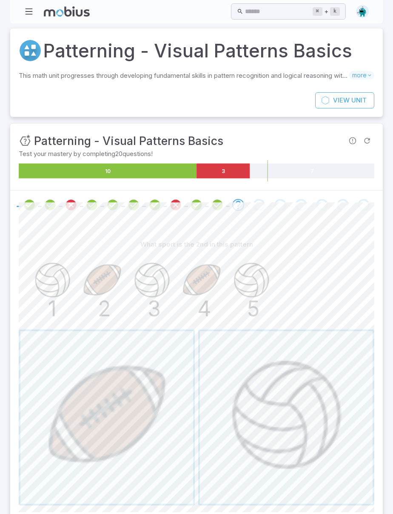
click at [143, 407] on span "button" at bounding box center [106, 417] width 173 height 173
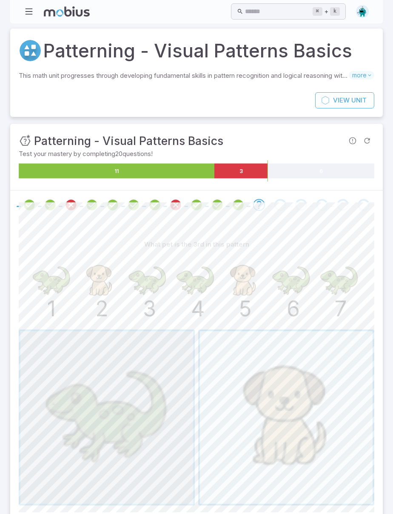
click at [148, 417] on span "button" at bounding box center [106, 417] width 173 height 173
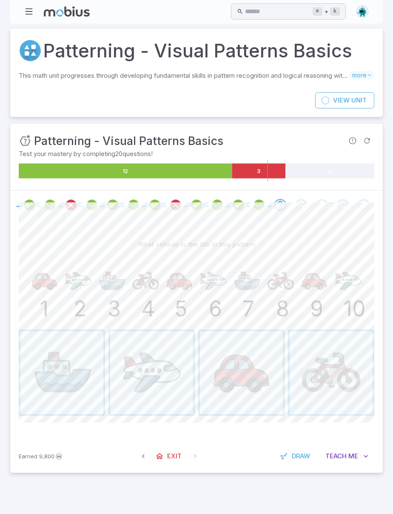
click at [338, 389] on span "button" at bounding box center [331, 372] width 83 height 83
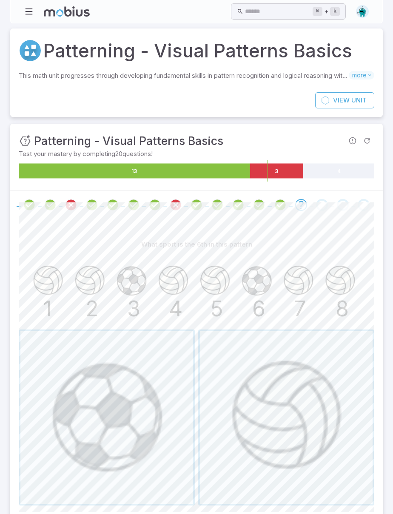
click at [126, 411] on span "button" at bounding box center [106, 417] width 173 height 173
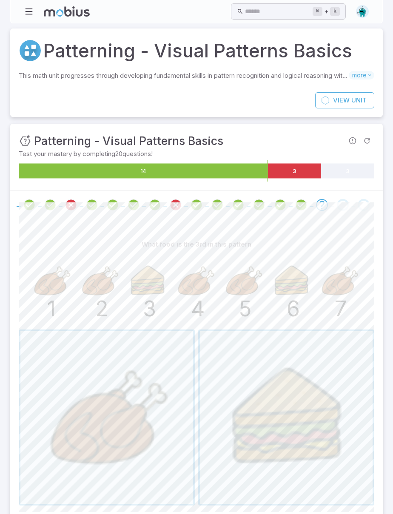
click at [283, 435] on span "button" at bounding box center [286, 417] width 173 height 173
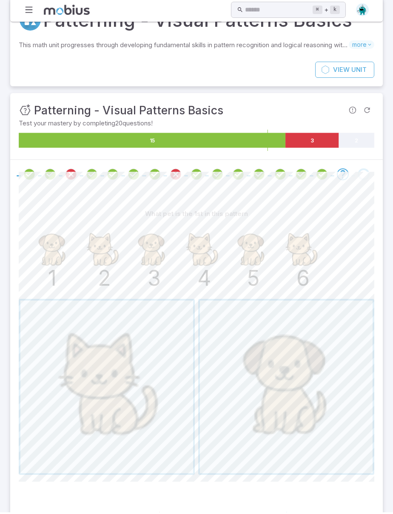
scroll to position [28, 0]
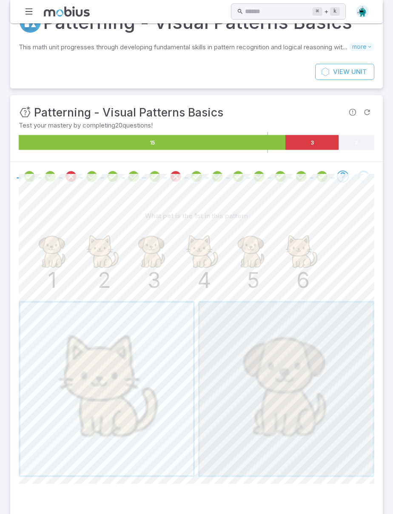
click at [280, 380] on span "button" at bounding box center [286, 389] width 173 height 173
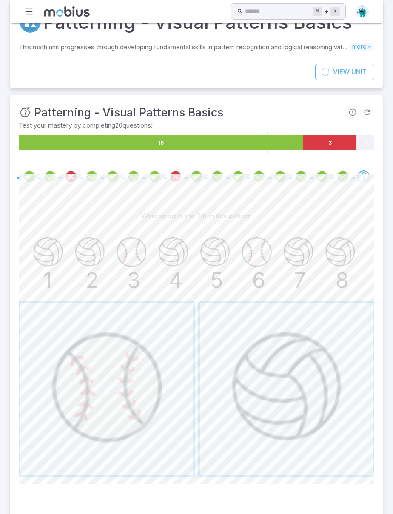
click at [315, 383] on span "button" at bounding box center [286, 389] width 173 height 173
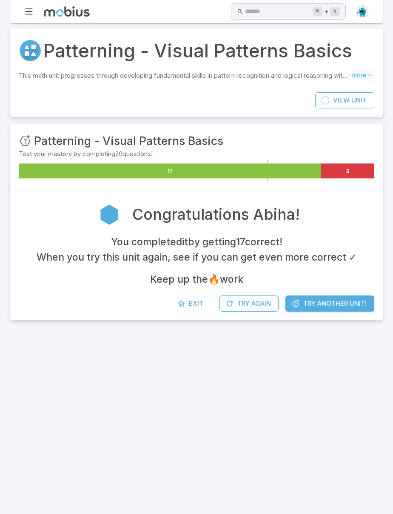
scroll to position [30, 0]
click at [193, 299] on span "Exit" at bounding box center [196, 303] width 14 height 9
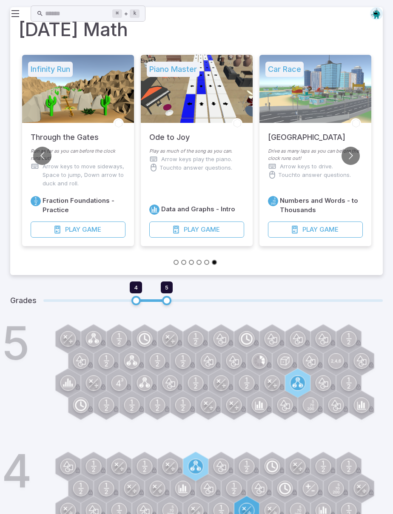
scroll to position [0, 0]
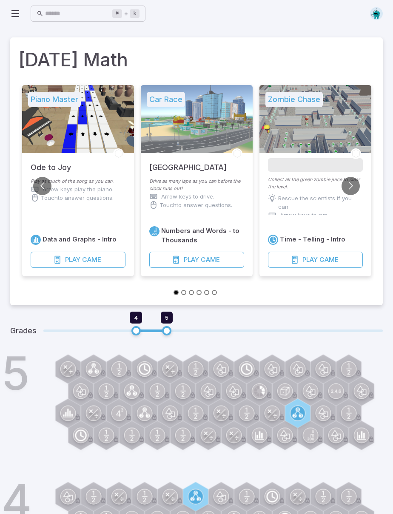
click at [321, 253] on button "Play Game" at bounding box center [315, 260] width 95 height 16
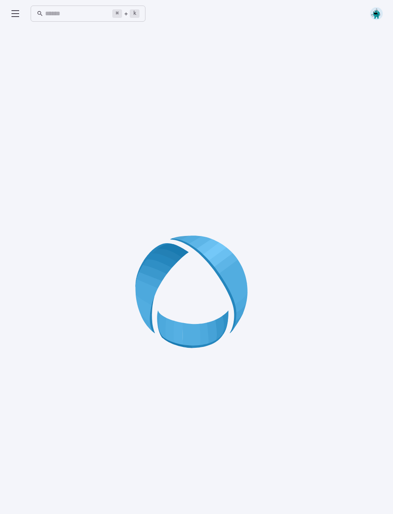
click at [329, 262] on div at bounding box center [196, 294] width 372 height 514
click at [214, 275] on icon at bounding box center [196, 294] width 122 height 122
click at [224, 266] on icon at bounding box center [196, 294] width 122 height 122
click at [224, 265] on icon at bounding box center [196, 294] width 122 height 122
click at [229, 269] on icon at bounding box center [196, 294] width 122 height 122
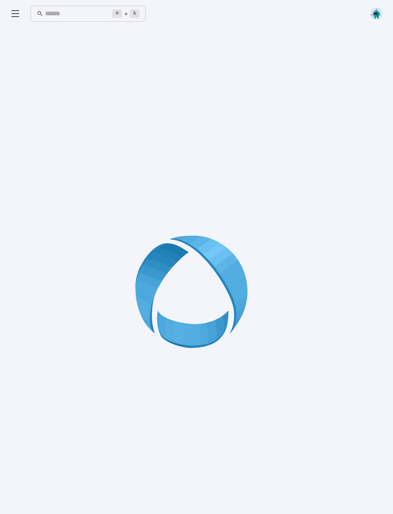
click at [229, 269] on icon at bounding box center [196, 294] width 122 height 122
click at [235, 275] on icon at bounding box center [196, 294] width 122 height 122
click at [239, 271] on icon at bounding box center [196, 294] width 122 height 122
click at [237, 280] on icon at bounding box center [196, 294] width 122 height 122
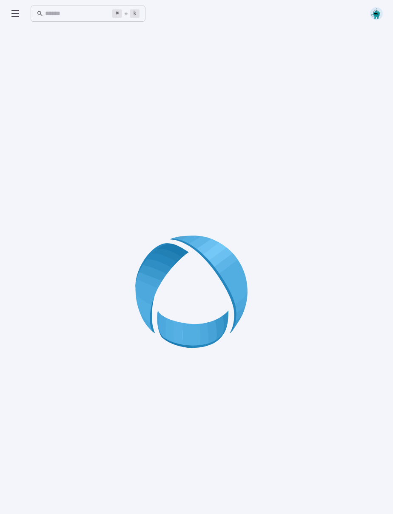
click at [238, 291] on icon at bounding box center [196, 294] width 122 height 122
click at [239, 279] on icon at bounding box center [196, 294] width 122 height 122
click at [11, 18] on icon at bounding box center [15, 14] width 10 height 10
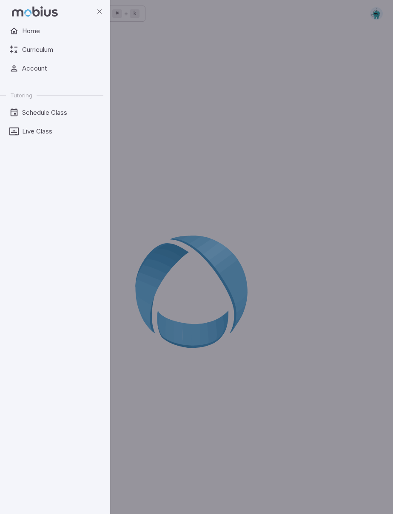
click at [35, 38] on link "Home" at bounding box center [51, 31] width 103 height 16
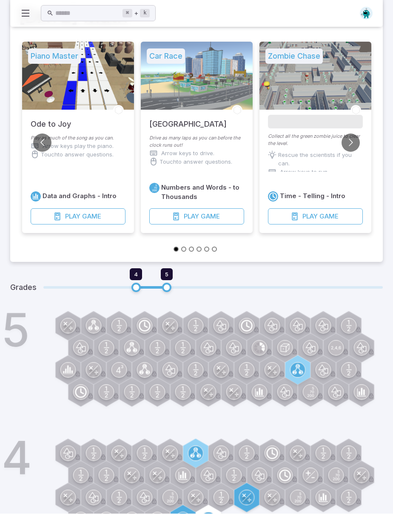
scroll to position [43, 0]
click at [213, 514] on circle at bounding box center [208, 520] width 14 height 14
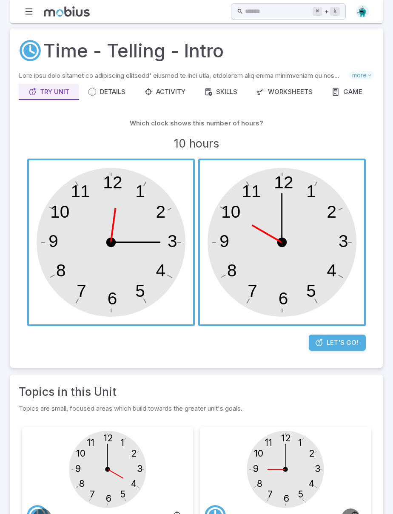
scroll to position [30, 0]
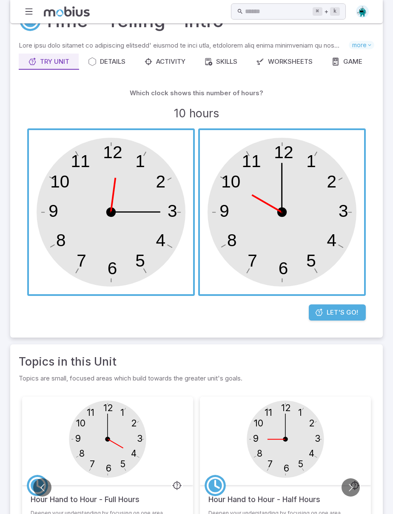
click at [330, 318] on link "Let's Go!" at bounding box center [337, 312] width 57 height 16
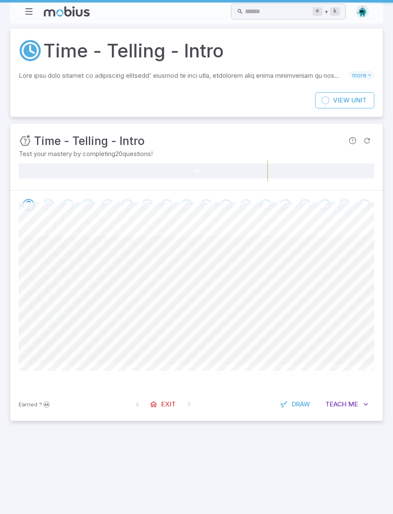
scroll to position [0, 0]
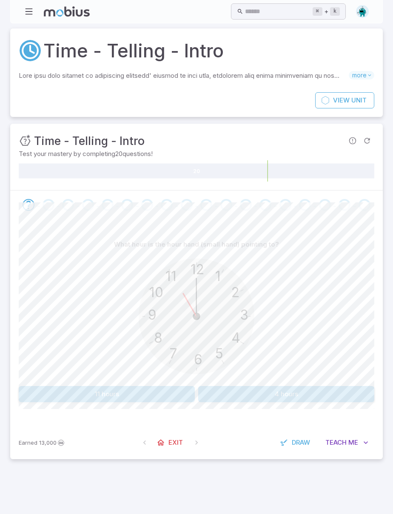
click at [174, 386] on button "11 hours" at bounding box center [107, 394] width 176 height 16
click at [310, 393] on button "4 hours" at bounding box center [286, 394] width 176 height 16
click at [277, 395] on button "9 hours" at bounding box center [286, 394] width 176 height 16
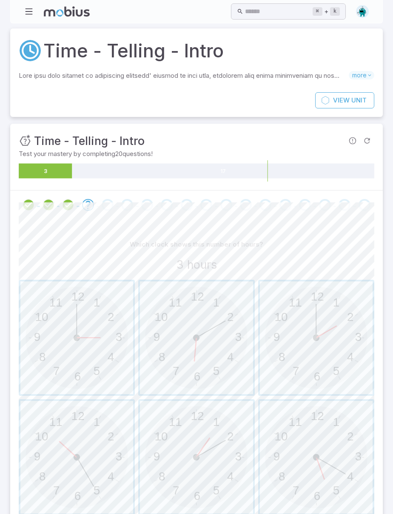
click at [122, 340] on span "button" at bounding box center [76, 337] width 113 height 113
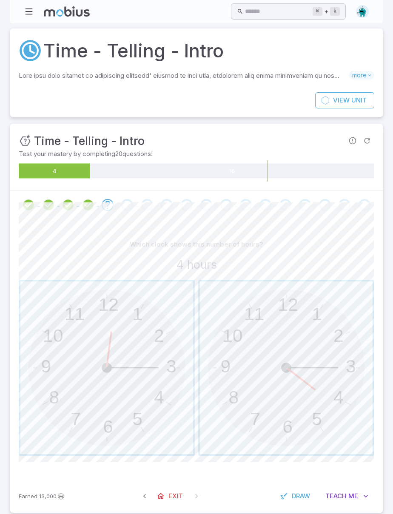
click at [292, 381] on span "button" at bounding box center [286, 367] width 173 height 173
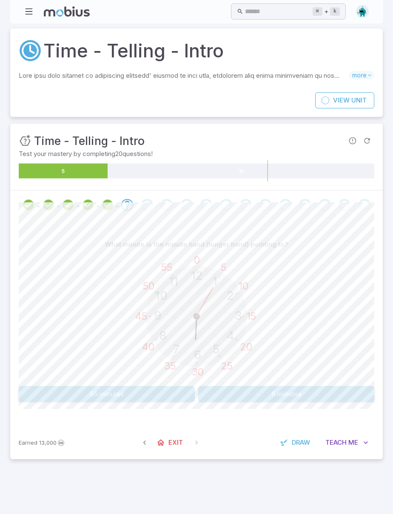
click at [274, 391] on button "5 minutes" at bounding box center [286, 394] width 176 height 16
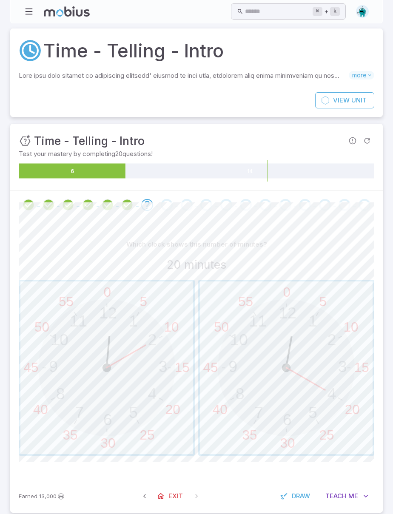
click at [319, 397] on span "button" at bounding box center [286, 367] width 173 height 173
click at [281, 370] on span "button" at bounding box center [286, 367] width 173 height 173
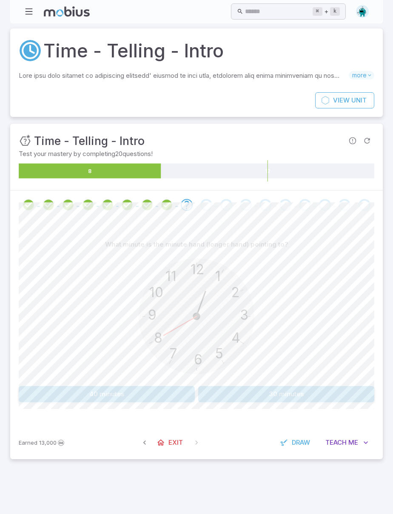
click at [155, 396] on button "40 minutes" at bounding box center [107, 394] width 176 height 16
click at [158, 395] on button "0 minutes" at bounding box center [107, 394] width 176 height 16
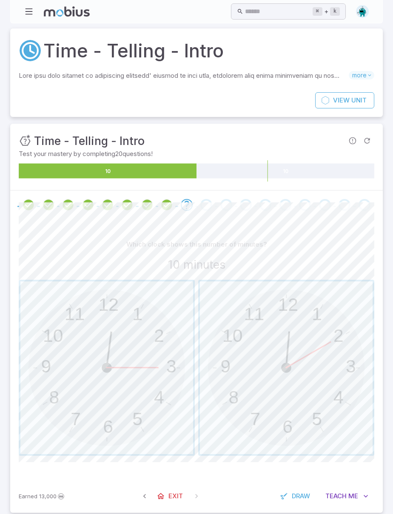
click at [330, 362] on span "button" at bounding box center [286, 367] width 173 height 173
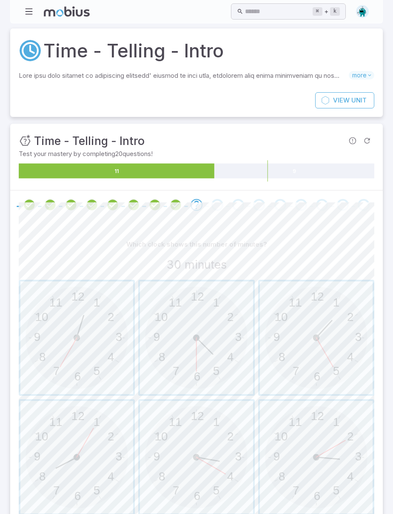
click at [217, 348] on span "button" at bounding box center [196, 337] width 113 height 113
click at [231, 471] on span "button" at bounding box center [196, 457] width 113 height 113
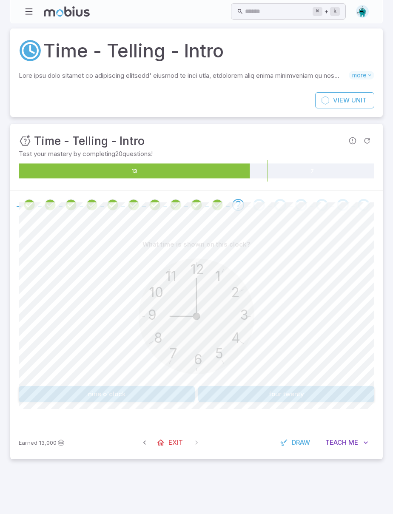
click at [163, 394] on button "nine o'clock" at bounding box center [107, 394] width 176 height 16
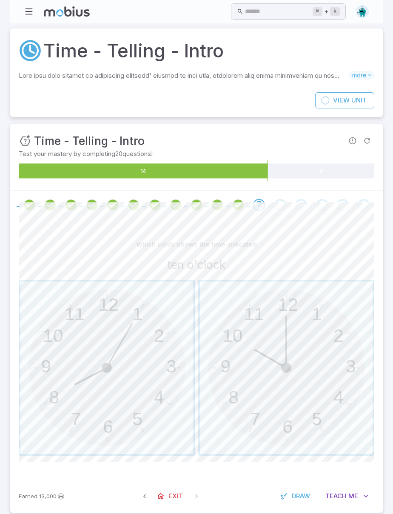
click at [258, 383] on span "button" at bounding box center [286, 367] width 173 height 173
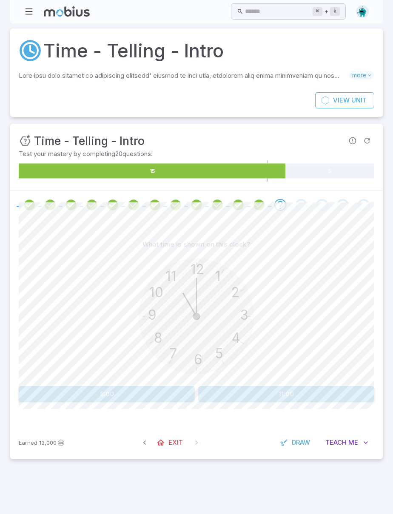
click at [261, 390] on button "11:00" at bounding box center [286, 394] width 176 height 16
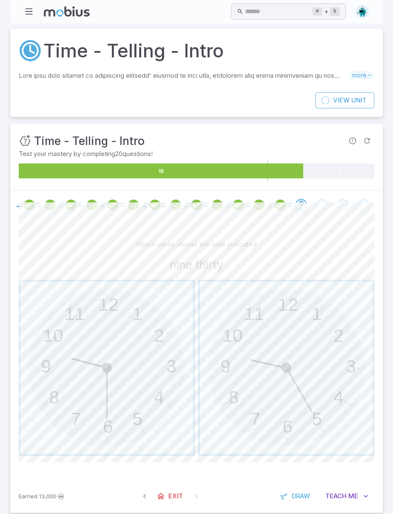
click at [118, 400] on span "button" at bounding box center [106, 367] width 173 height 173
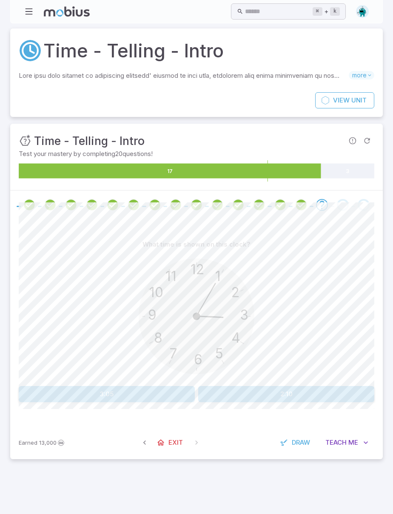
click at [159, 395] on button "3:05" at bounding box center [107, 394] width 176 height 16
click at [278, 388] on button "twenty to four" at bounding box center [286, 394] width 176 height 16
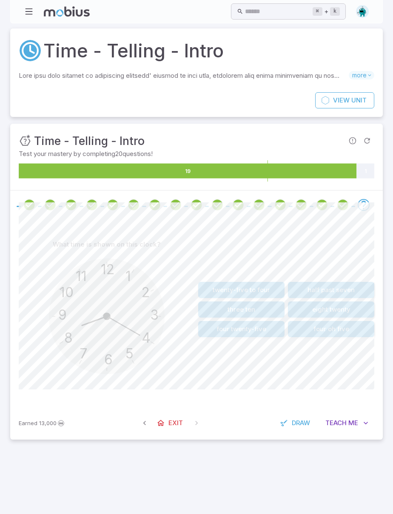
click at [270, 289] on button "twenty-five to four" at bounding box center [241, 290] width 86 height 16
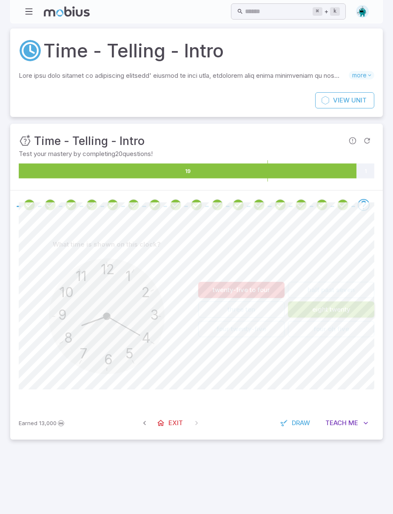
click at [337, 313] on button "eight twenty" at bounding box center [331, 309] width 86 height 16
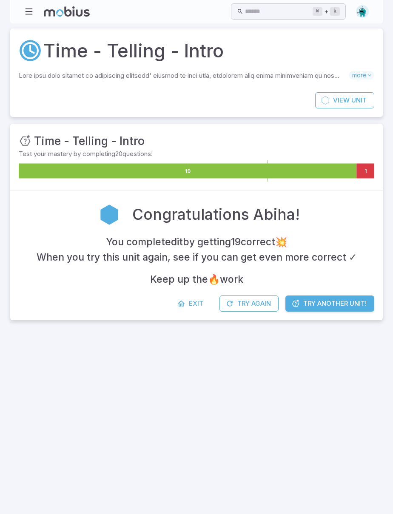
click at [21, 12] on button "button" at bounding box center [29, 11] width 16 height 16
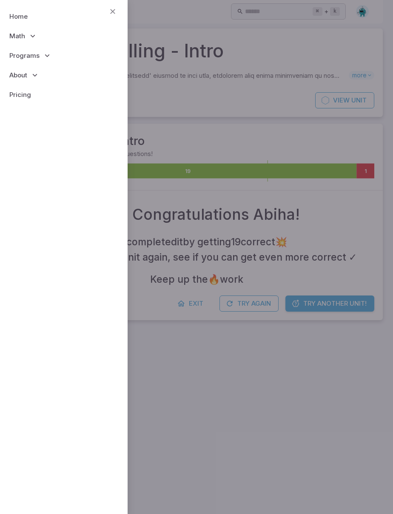
click at [26, 25] on link "Home" at bounding box center [64, 17] width 114 height 20
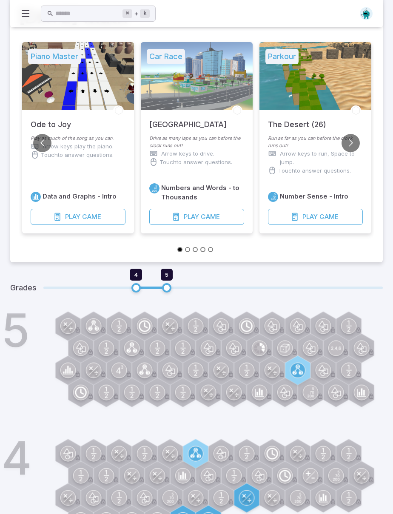
scroll to position [43, 0]
click at [204, 514] on main "[DATE] Math Piano Master Ode to Joy Play as much of the song as you can. Arrow …" at bounding box center [196, 264] width 393 height 561
click at [183, 296] on div "Grades 4 5" at bounding box center [196, 288] width 372 height 31
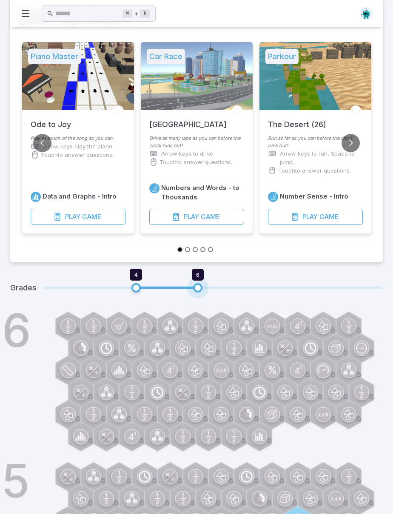
type input "*"
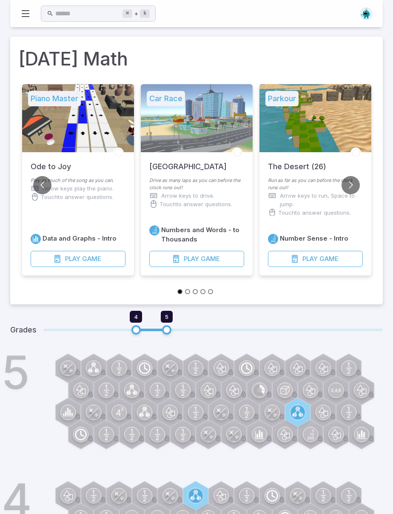
scroll to position [0, 0]
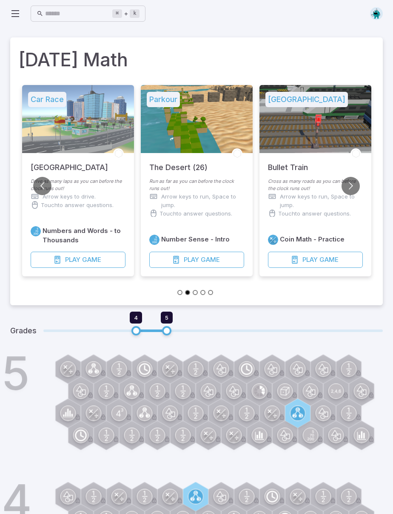
click at [19, 12] on icon at bounding box center [15, 14] width 10 height 10
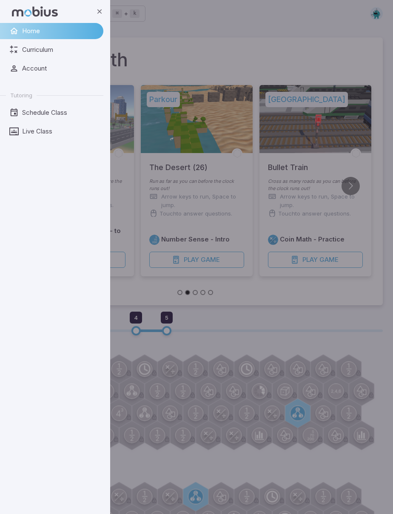
click at [26, 132] on span "Live Class" at bounding box center [59, 131] width 75 height 9
